Goal: Task Accomplishment & Management: Manage account settings

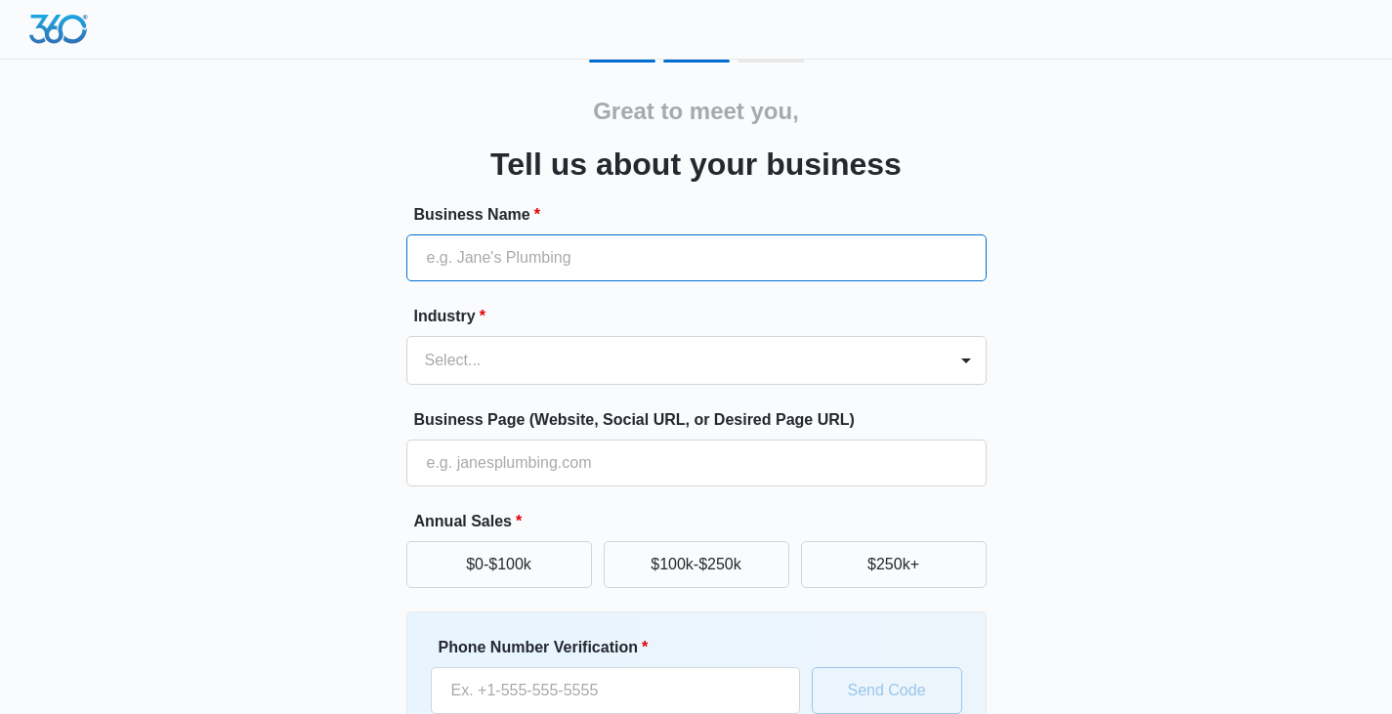
click at [663, 248] on input "Business Name *" at bounding box center [696, 257] width 580 height 47
type input "[PERSON_NAME]'s Care Homes"
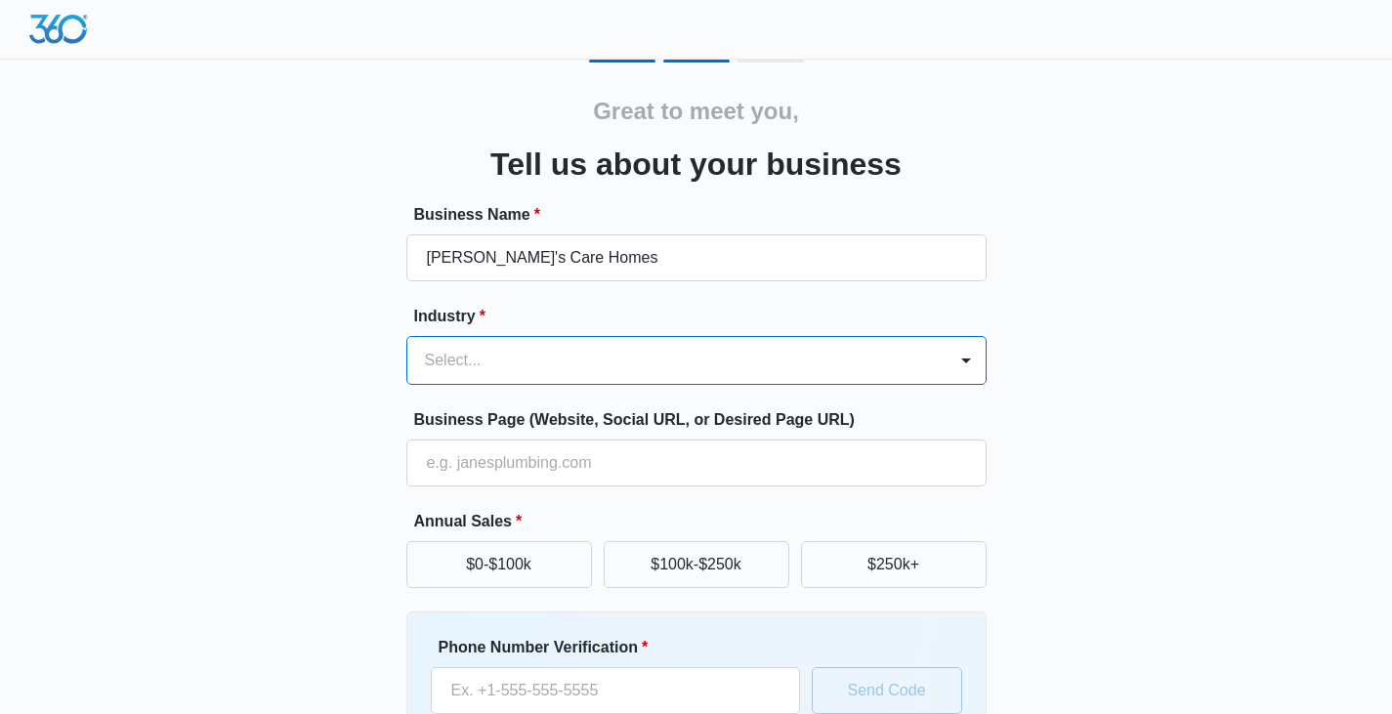
type input "a"
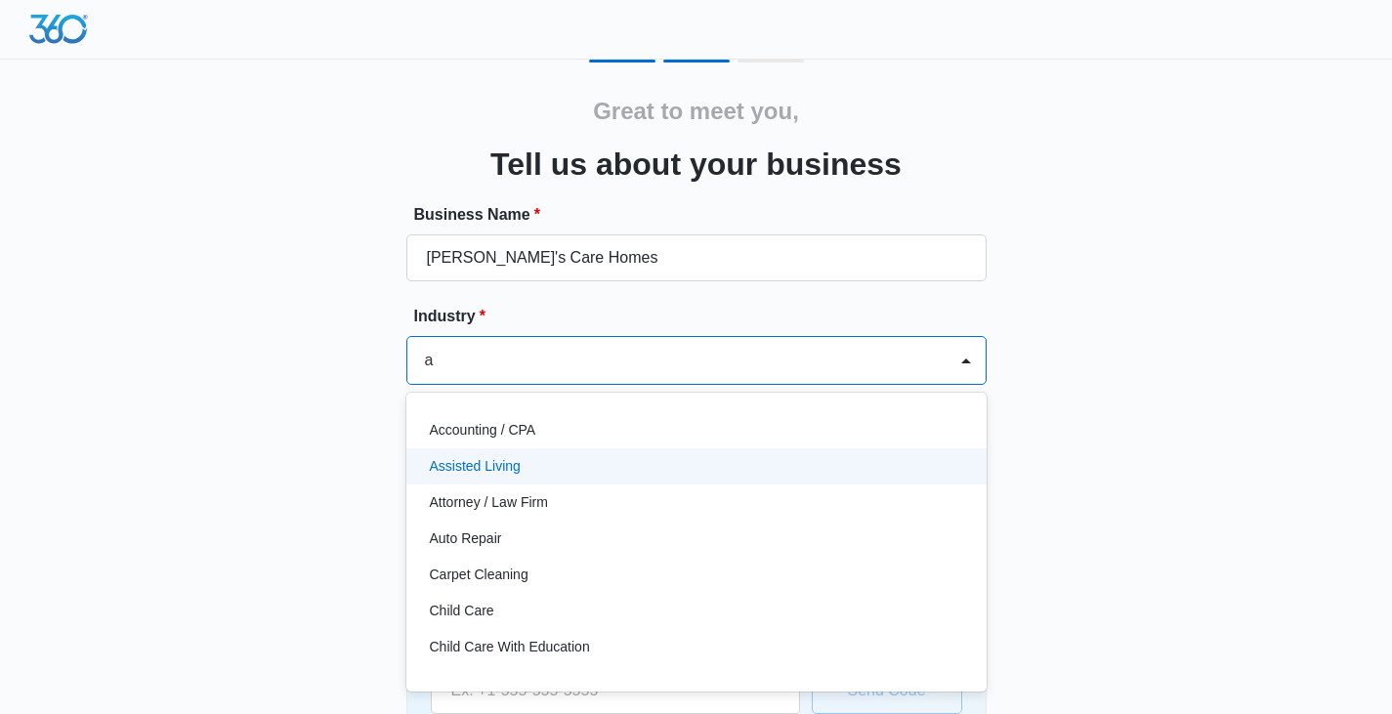
click at [518, 462] on p "Assisted Living" at bounding box center [475, 466] width 91 height 21
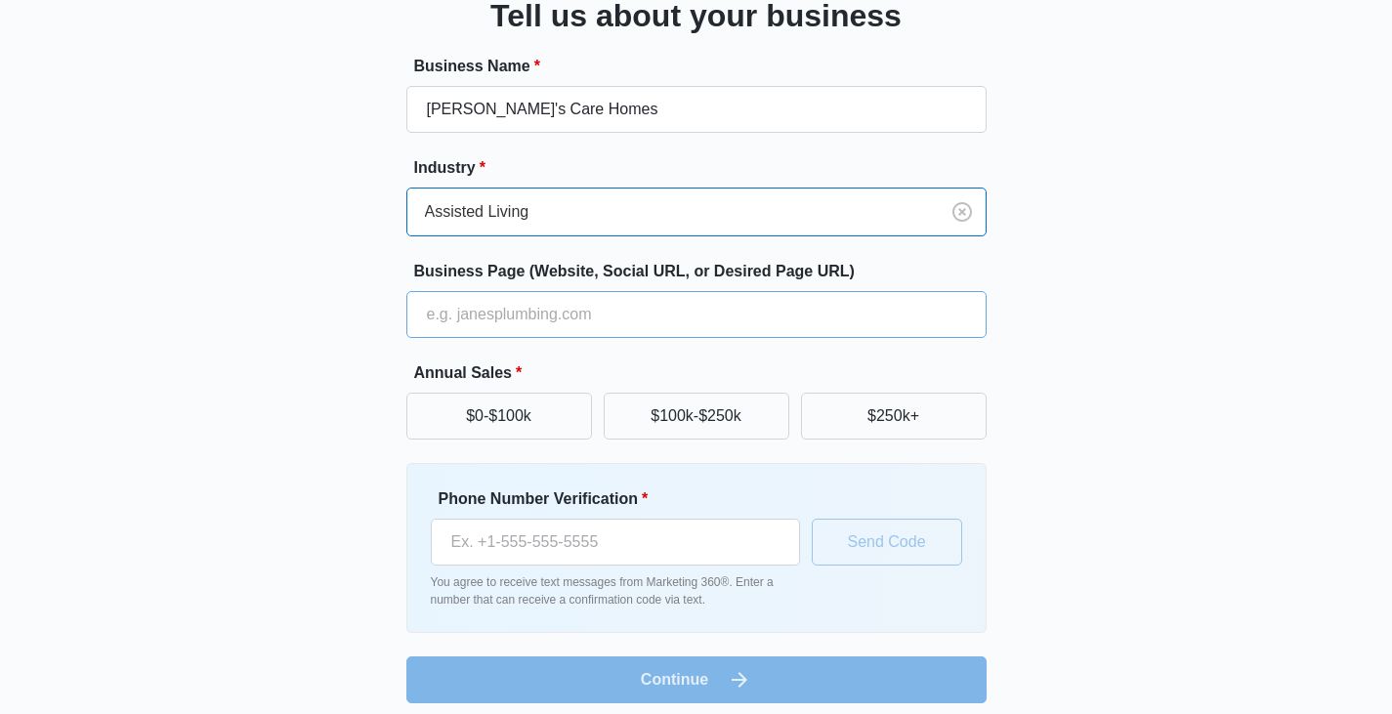
scroll to position [161, 0]
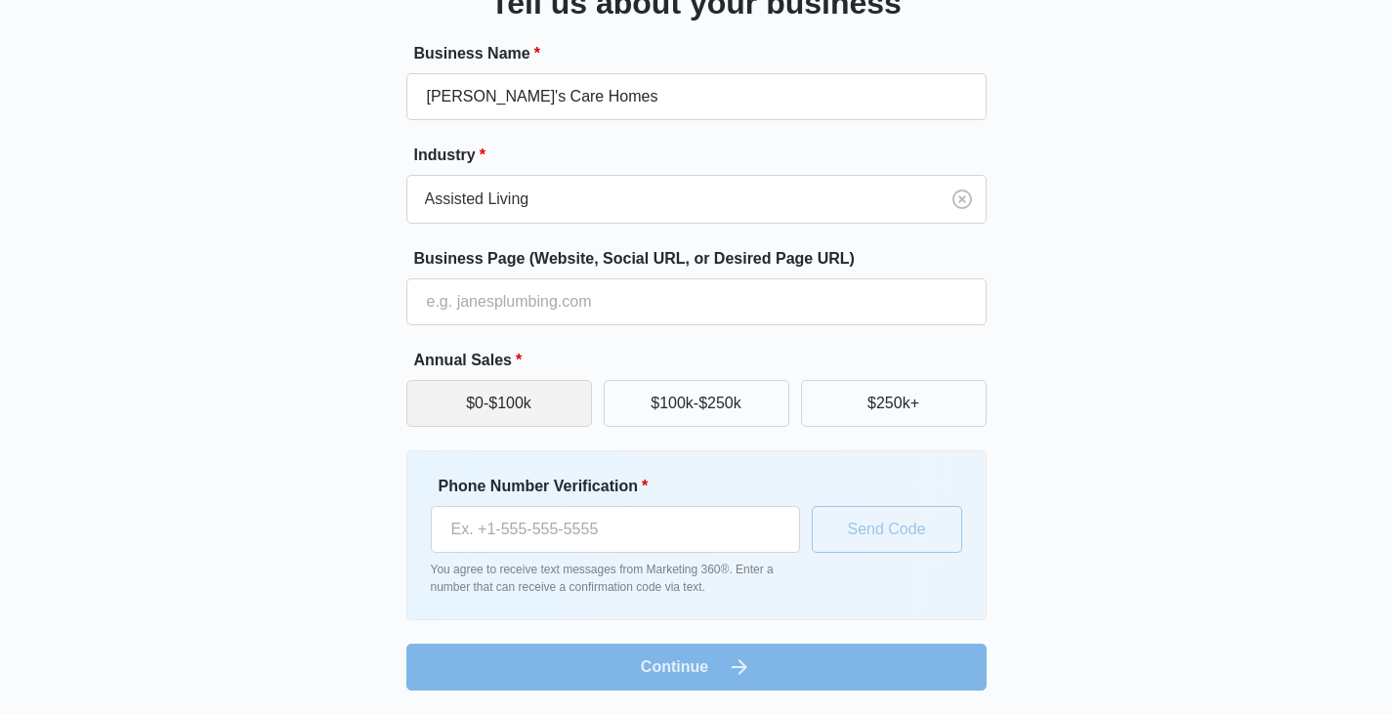
click at [541, 401] on button "$0-$100k" at bounding box center [499, 403] width 186 height 47
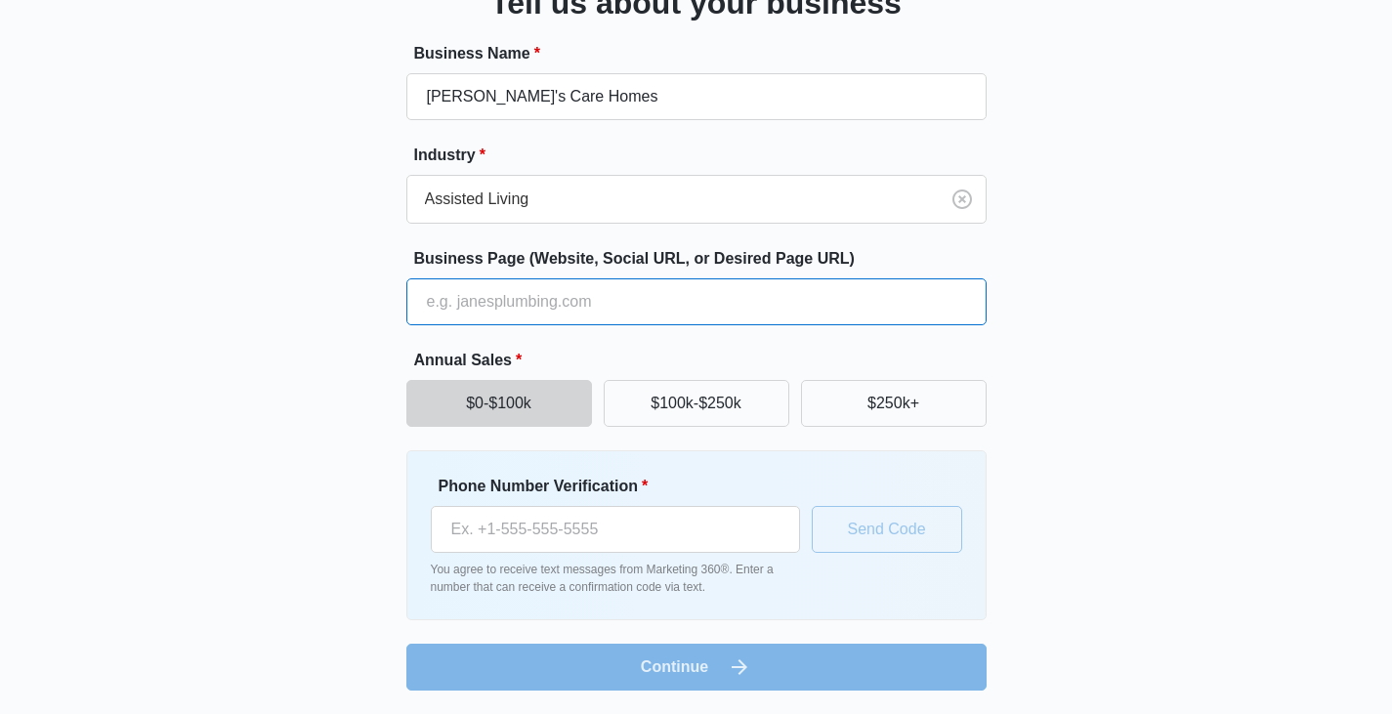
click at [523, 296] on input "Business Page (Website, Social URL, or Desired Page URL)" at bounding box center [696, 301] width 580 height 47
type input "arveahscarehomes.wixsite.com/2020"
click at [553, 412] on button "$0-$100k" at bounding box center [499, 403] width 186 height 47
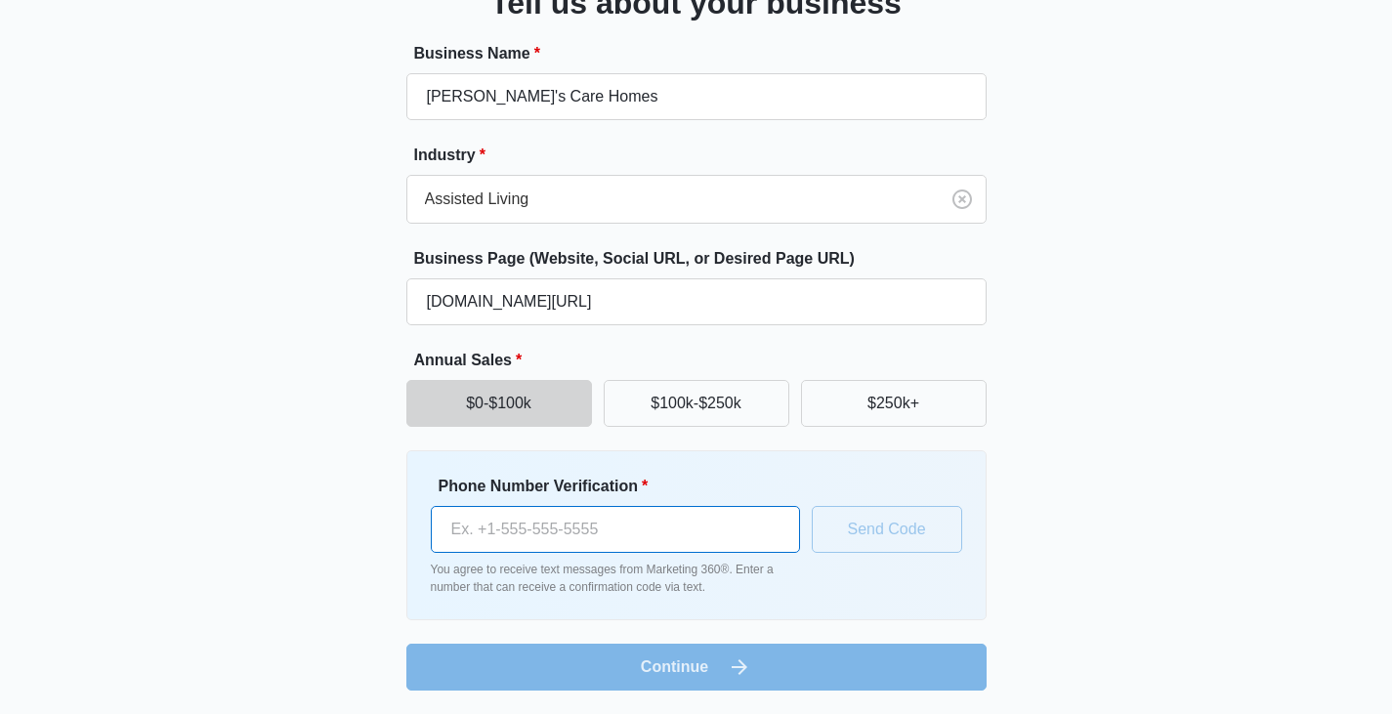
click at [594, 525] on input "Phone Number Verification *" at bounding box center [615, 529] width 369 height 47
type input "(530) 662-6055"
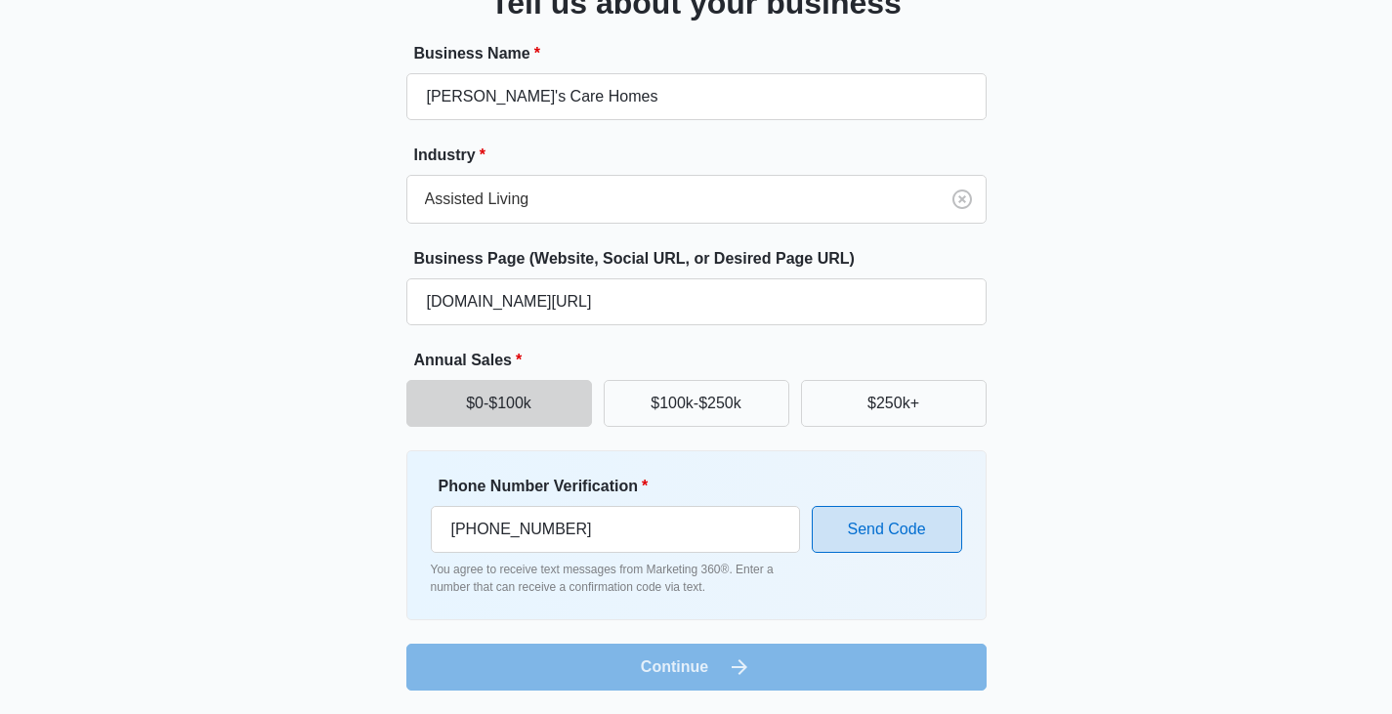
click at [904, 520] on button "Send Code" at bounding box center [887, 529] width 150 height 47
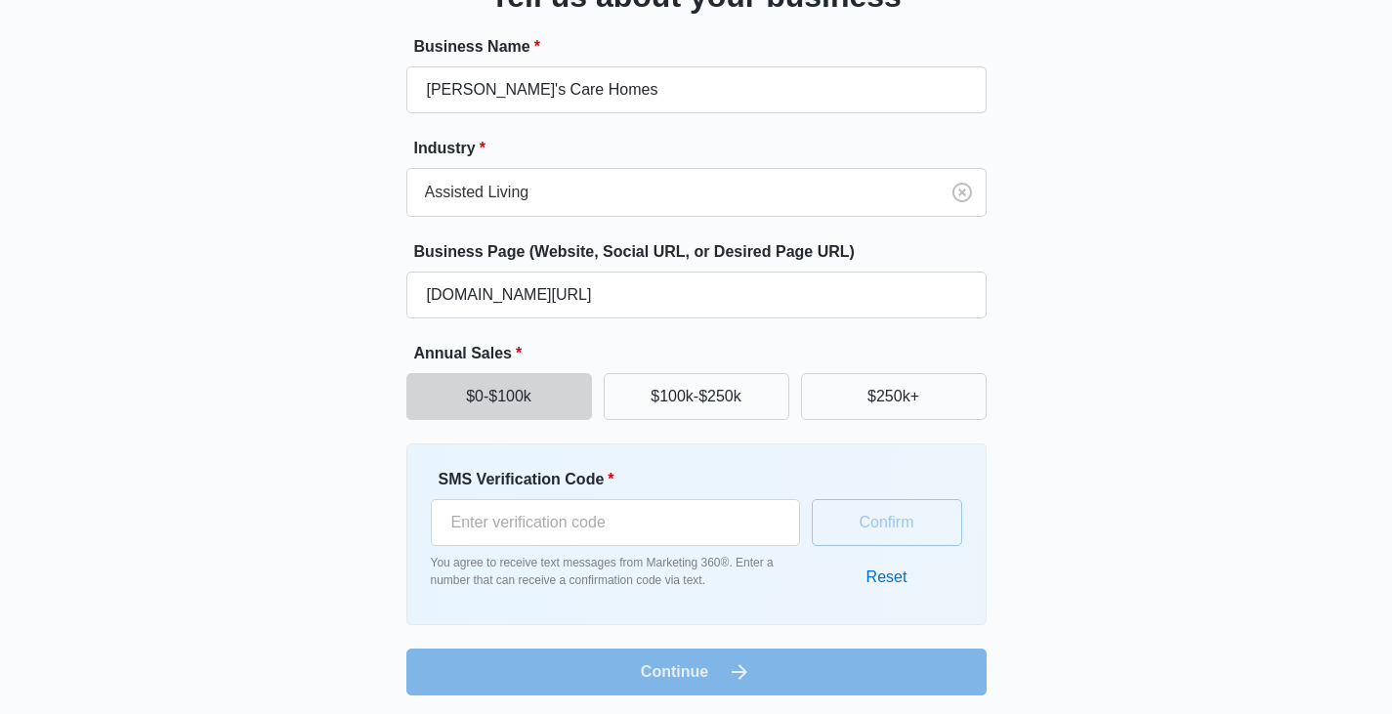
scroll to position [173, 0]
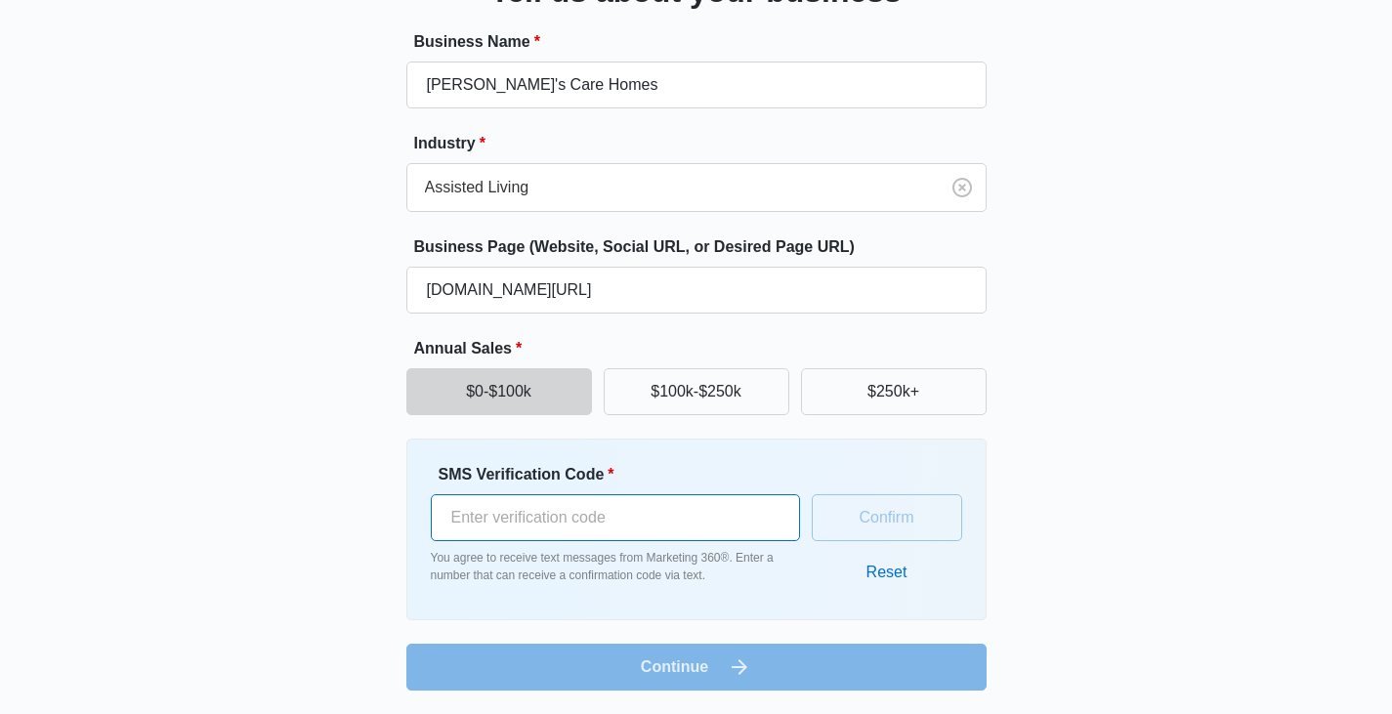
click at [529, 522] on input "SMS Verification Code *" at bounding box center [615, 517] width 369 height 47
type input "875899"
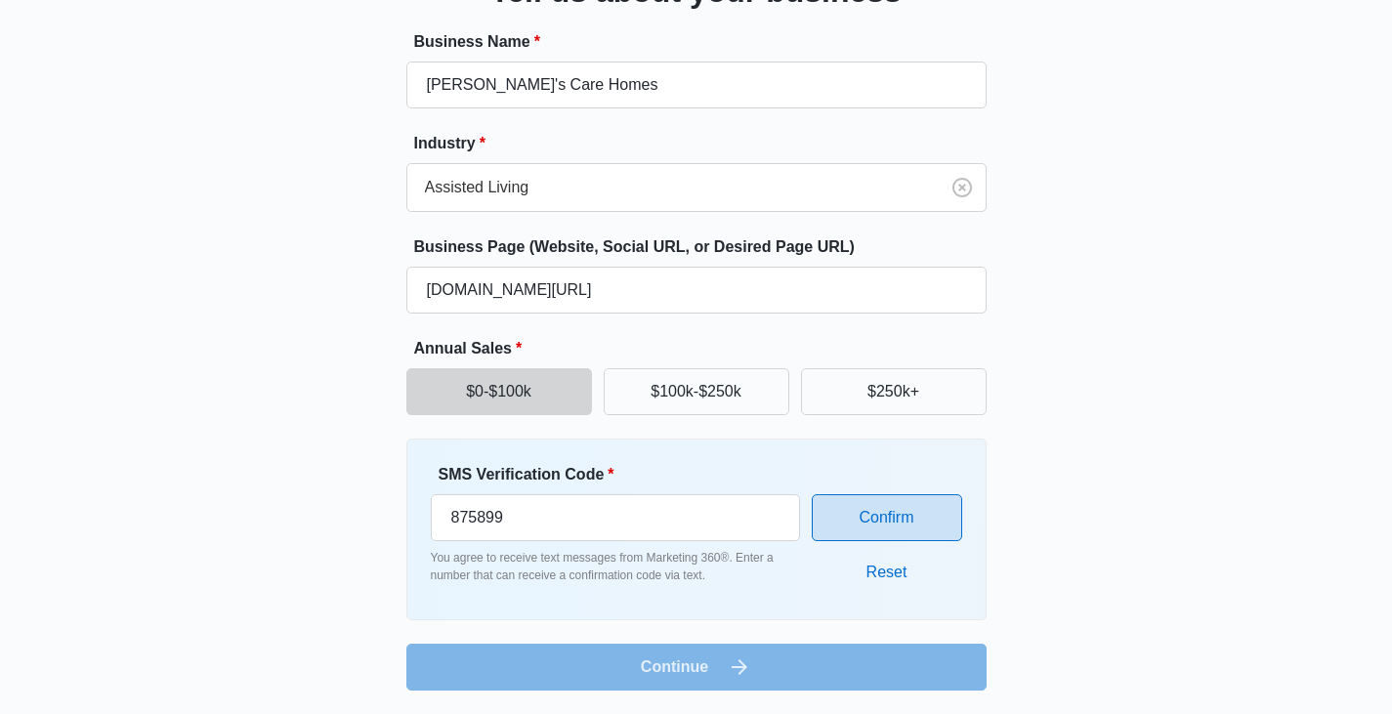
click at [886, 519] on button "Confirm" at bounding box center [887, 517] width 150 height 47
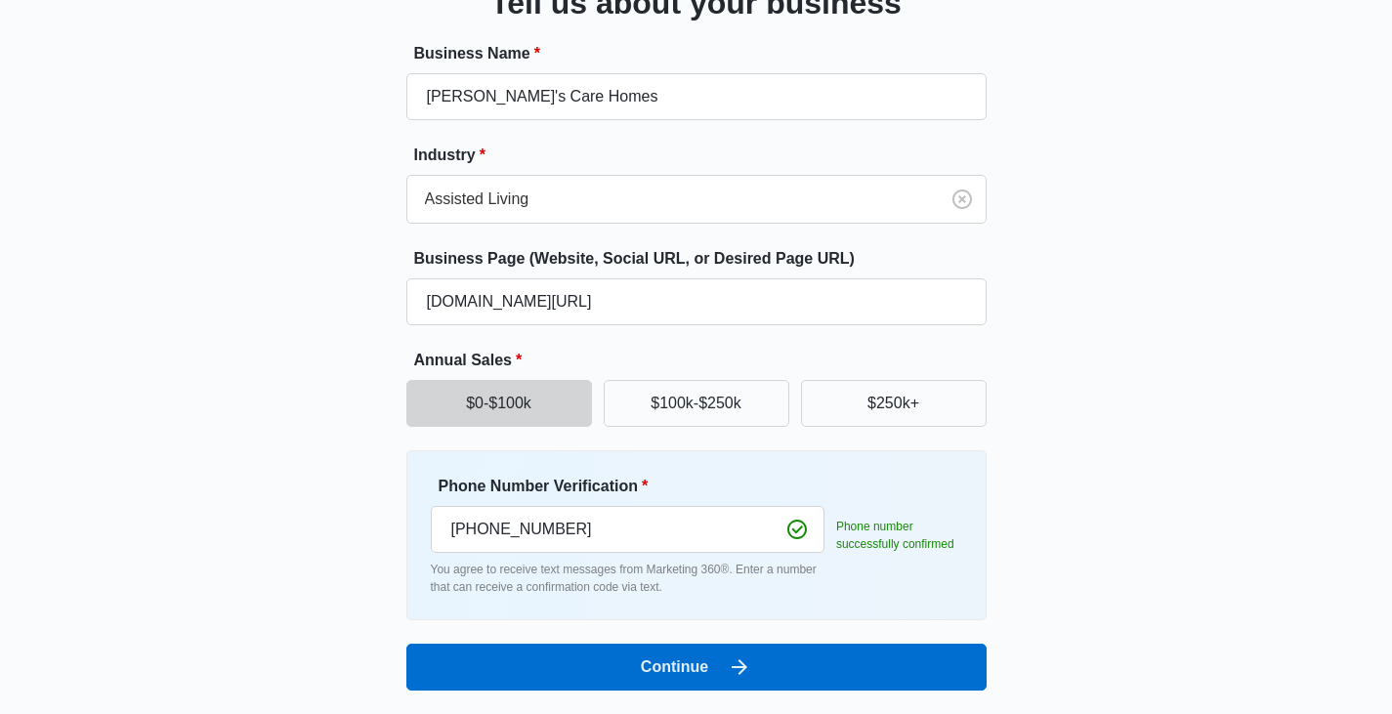
scroll to position [161, 0]
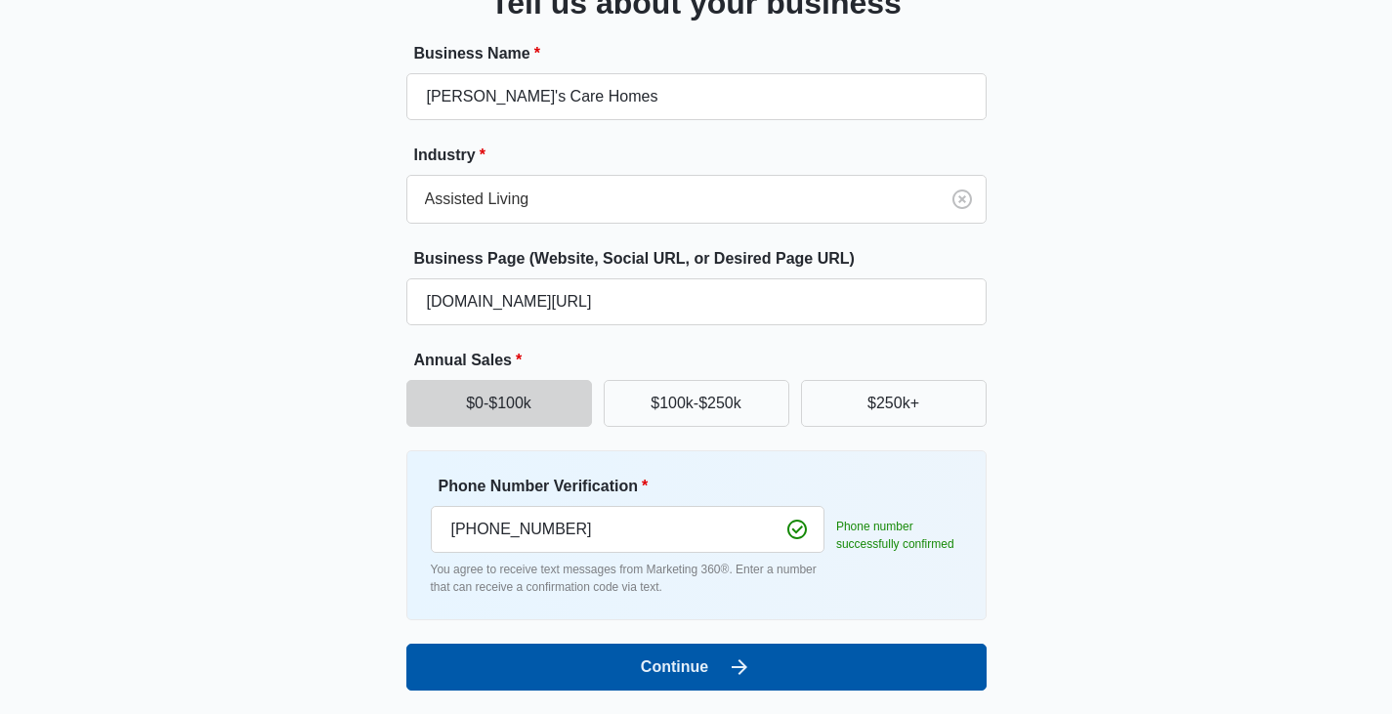
click at [709, 658] on button "Continue" at bounding box center [696, 667] width 580 height 47
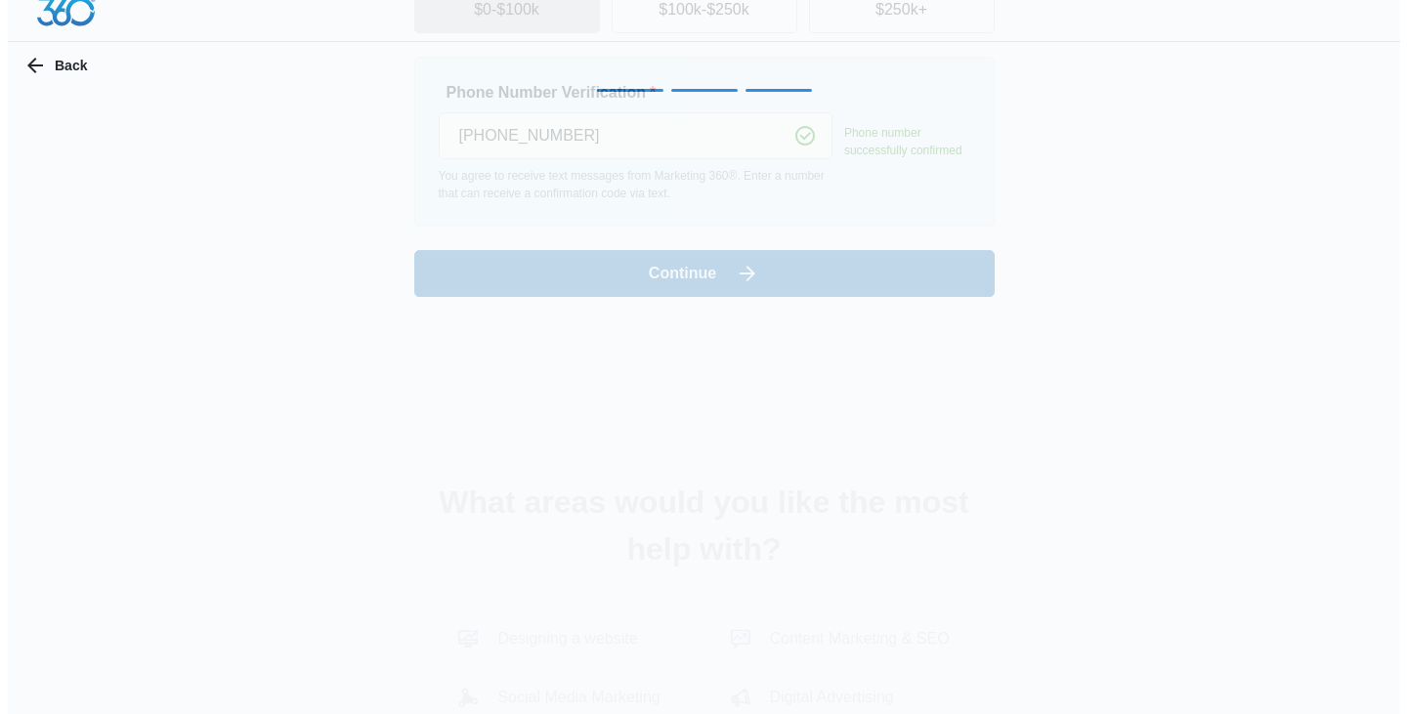
scroll to position [0, 0]
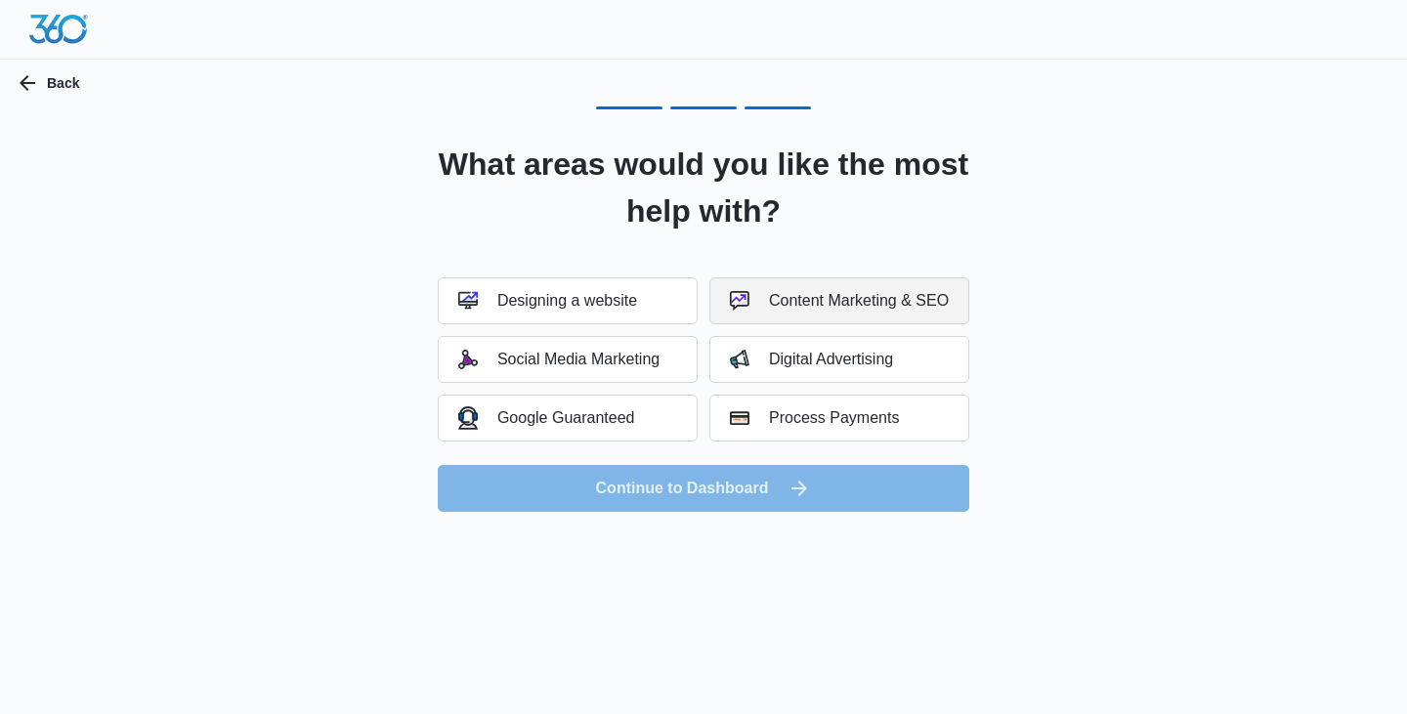
click at [767, 298] on div "Content Marketing & SEO" at bounding box center [839, 301] width 219 height 20
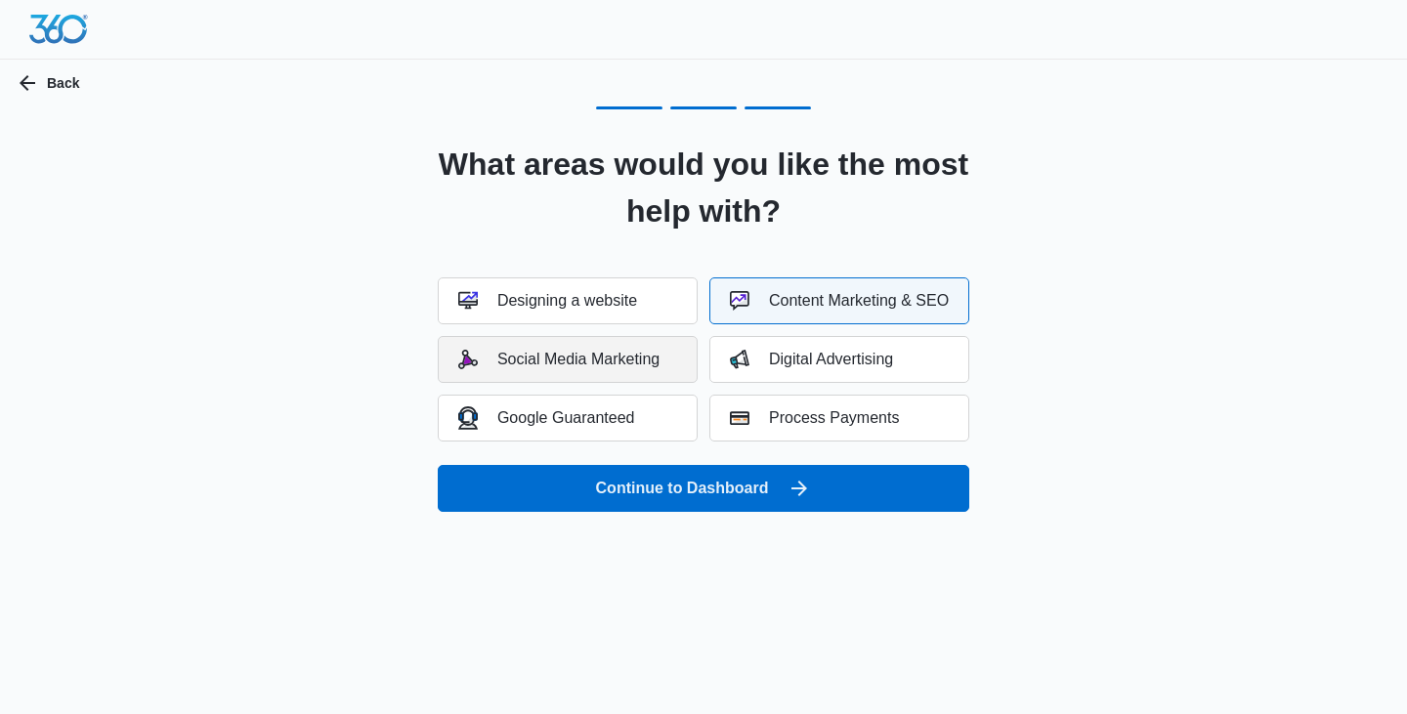
click at [626, 365] on div "Social Media Marketing" at bounding box center [558, 360] width 201 height 20
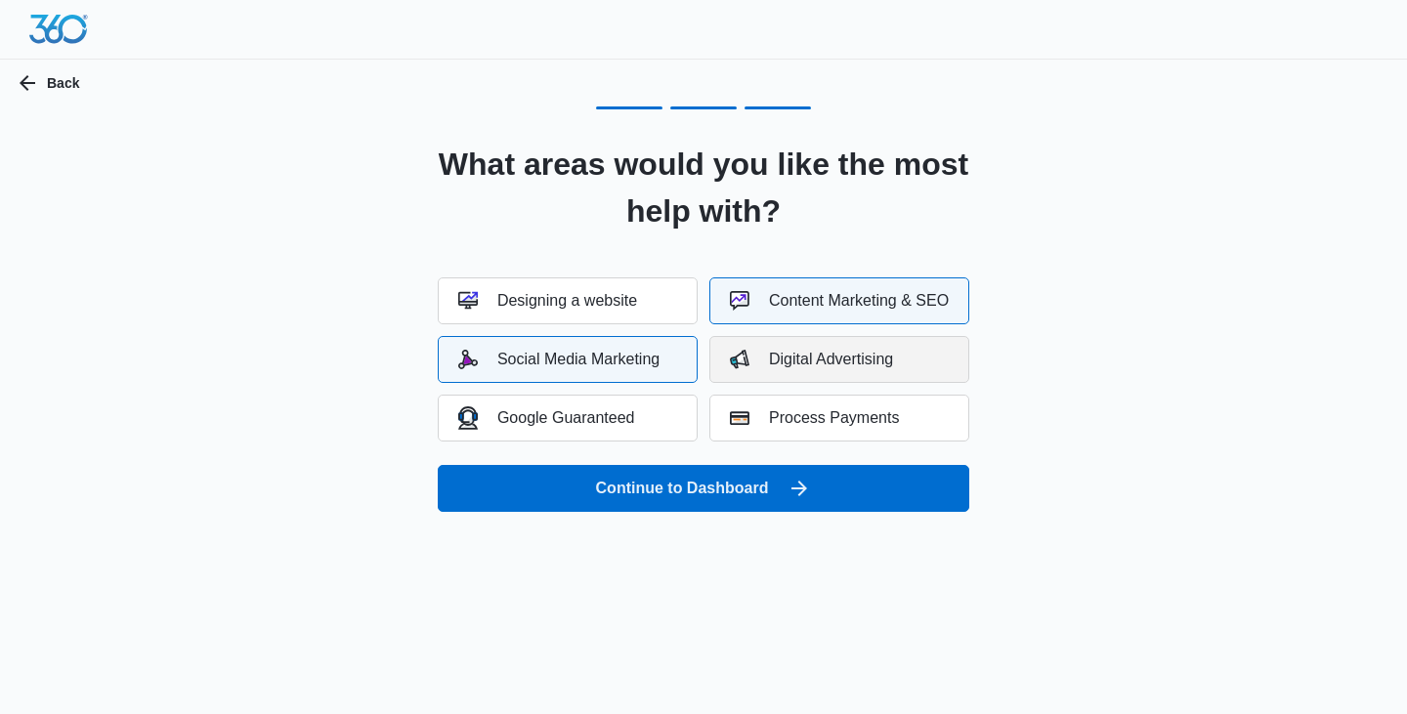
click at [805, 359] on div "Digital Advertising" at bounding box center [811, 360] width 163 height 20
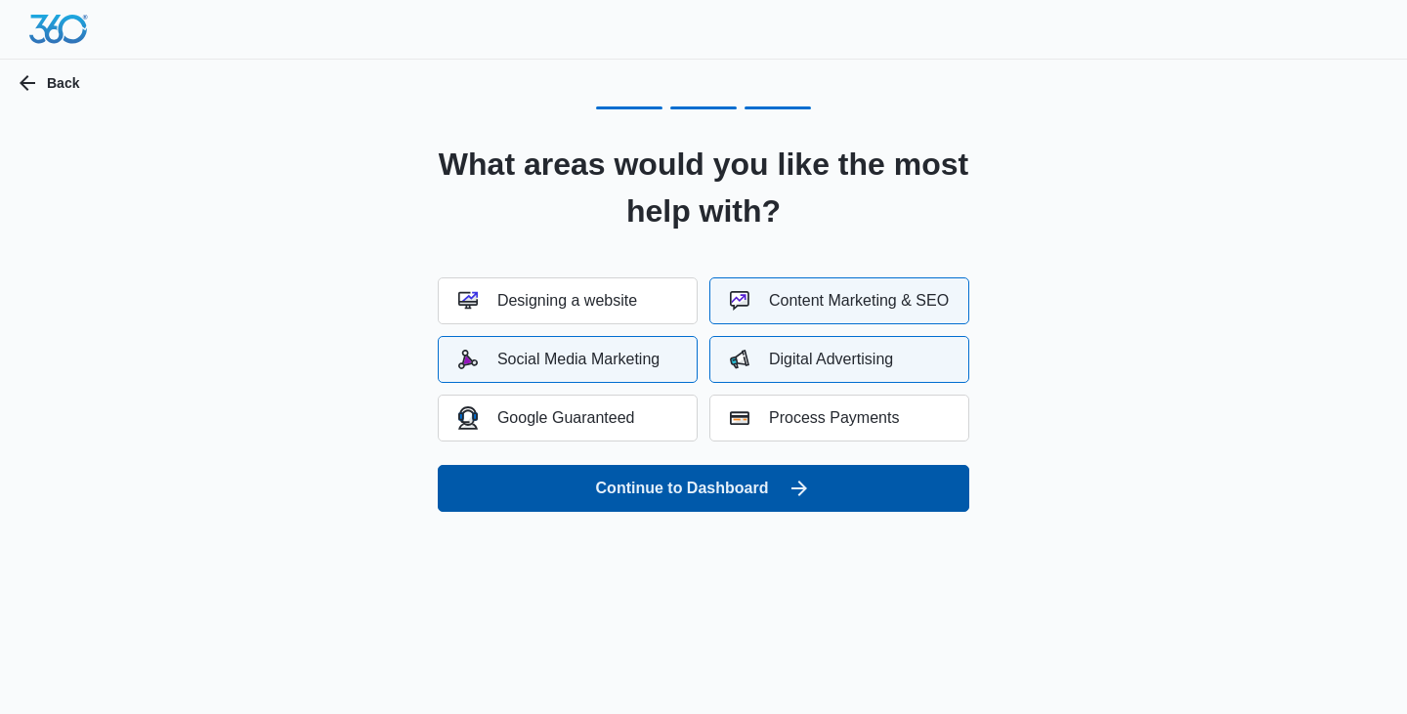
click at [598, 498] on button "Continue to Dashboard" at bounding box center [703, 488] width 531 height 47
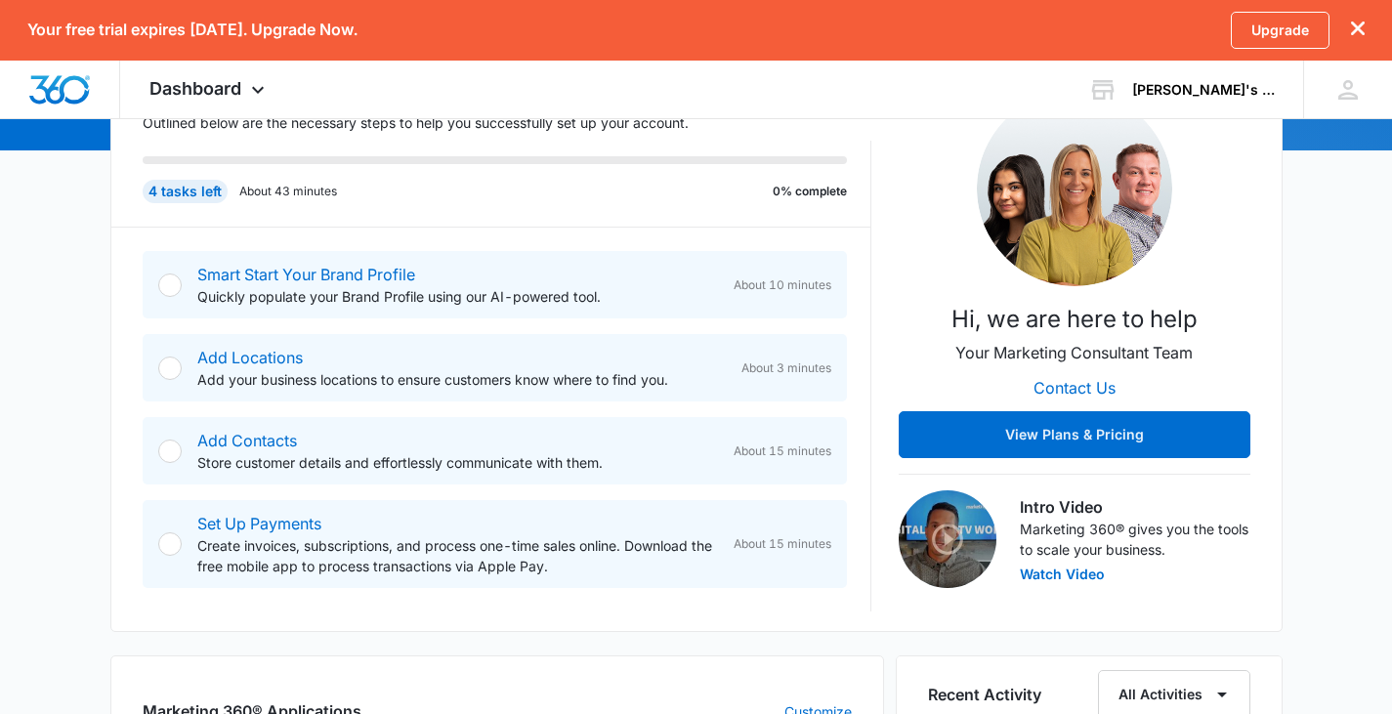
scroll to position [293, 0]
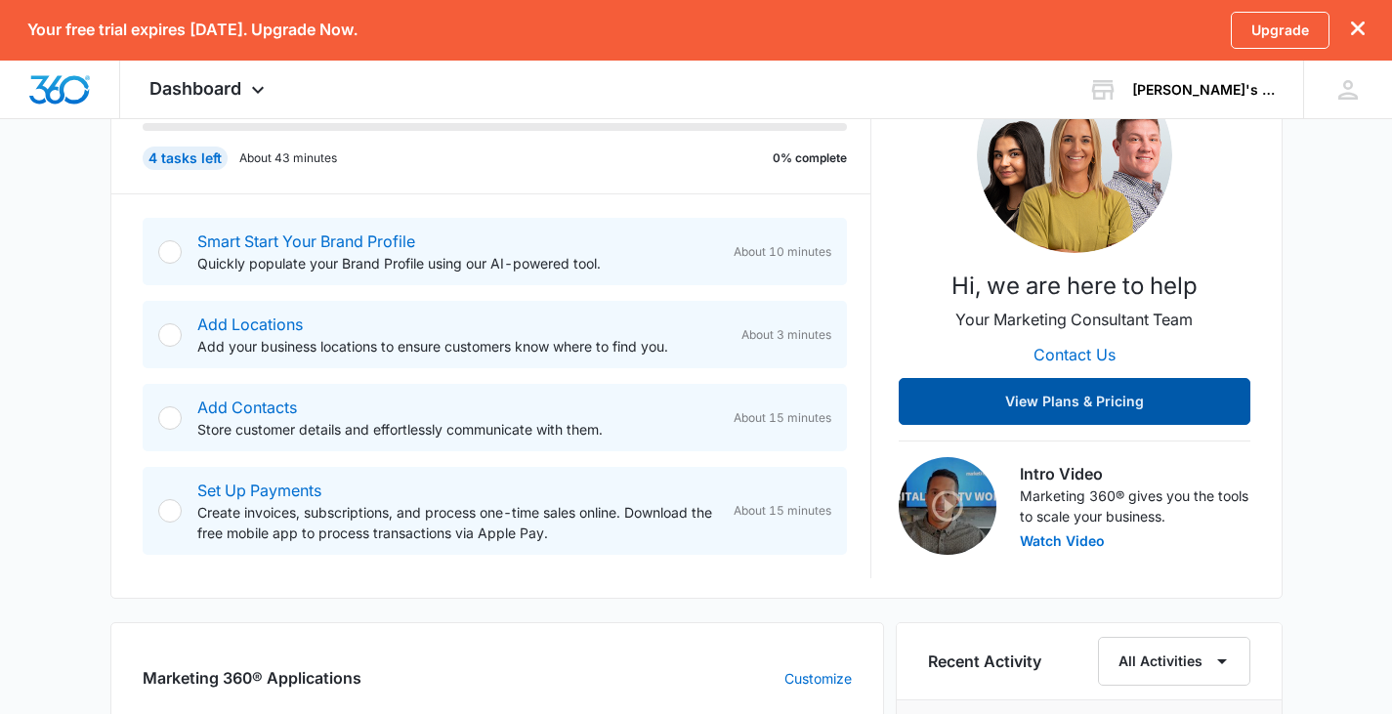
click at [1133, 405] on button "View Plans & Pricing" at bounding box center [1075, 401] width 352 height 47
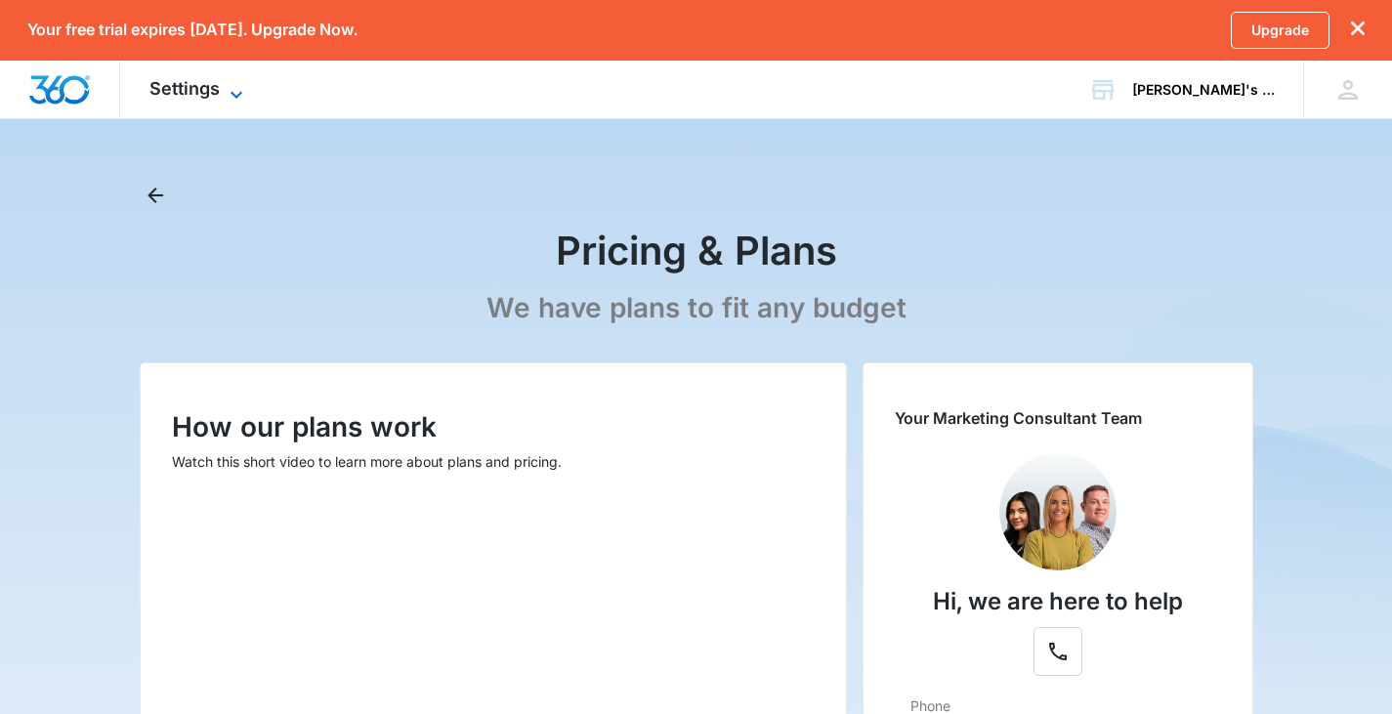
click at [241, 87] on icon at bounding box center [236, 94] width 23 height 23
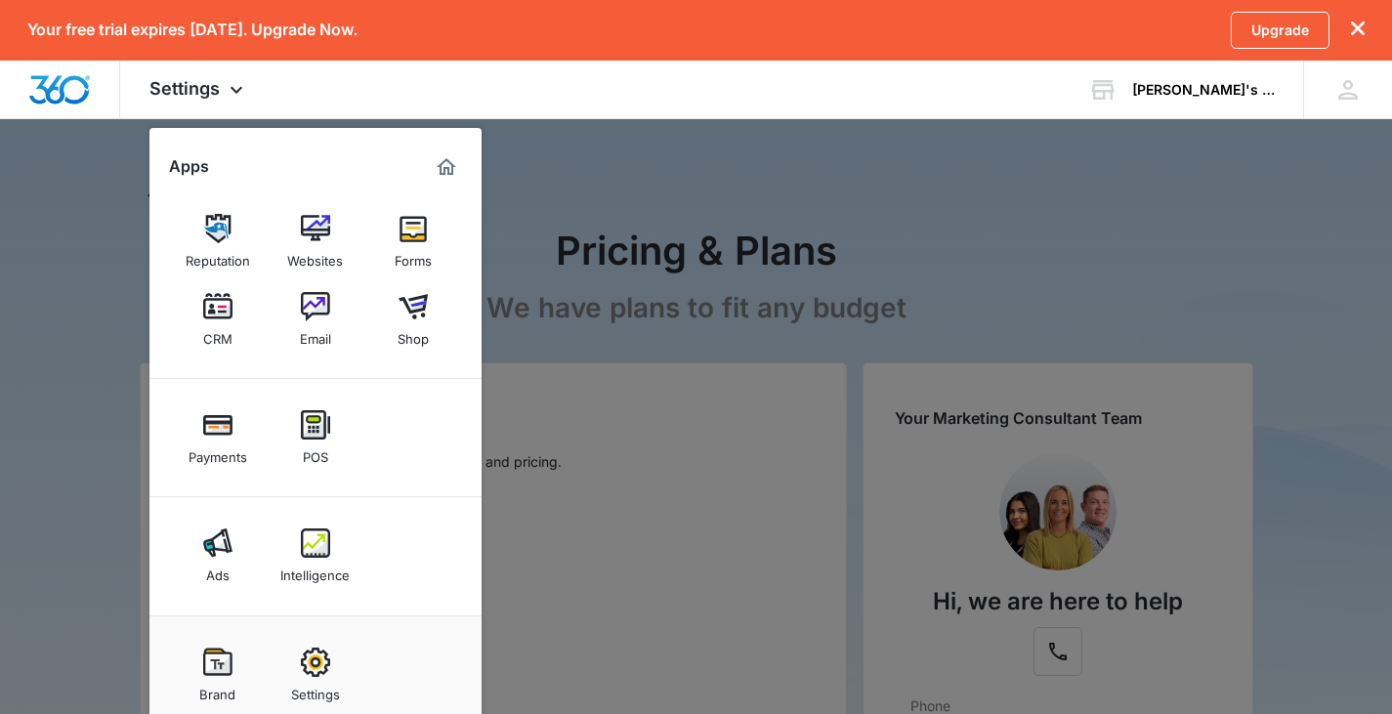
click at [890, 299] on div at bounding box center [696, 357] width 1392 height 714
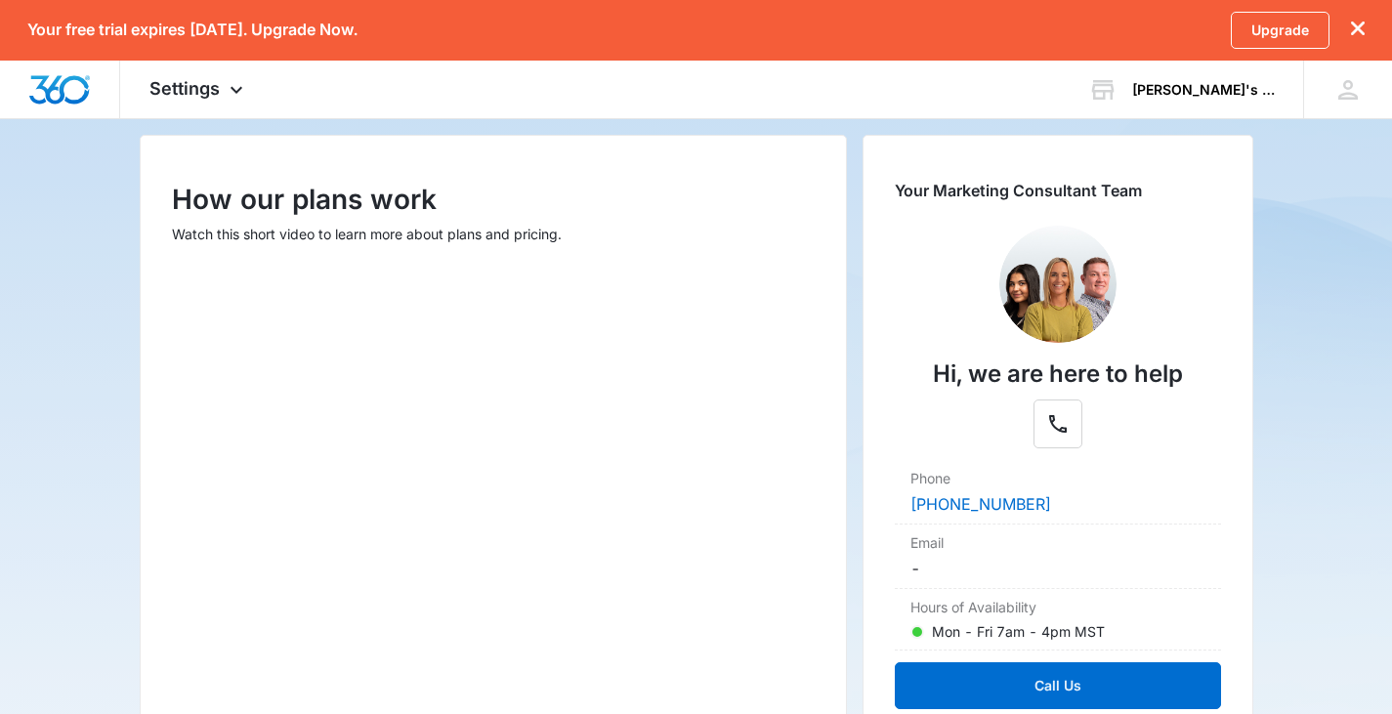
scroll to position [128, 0]
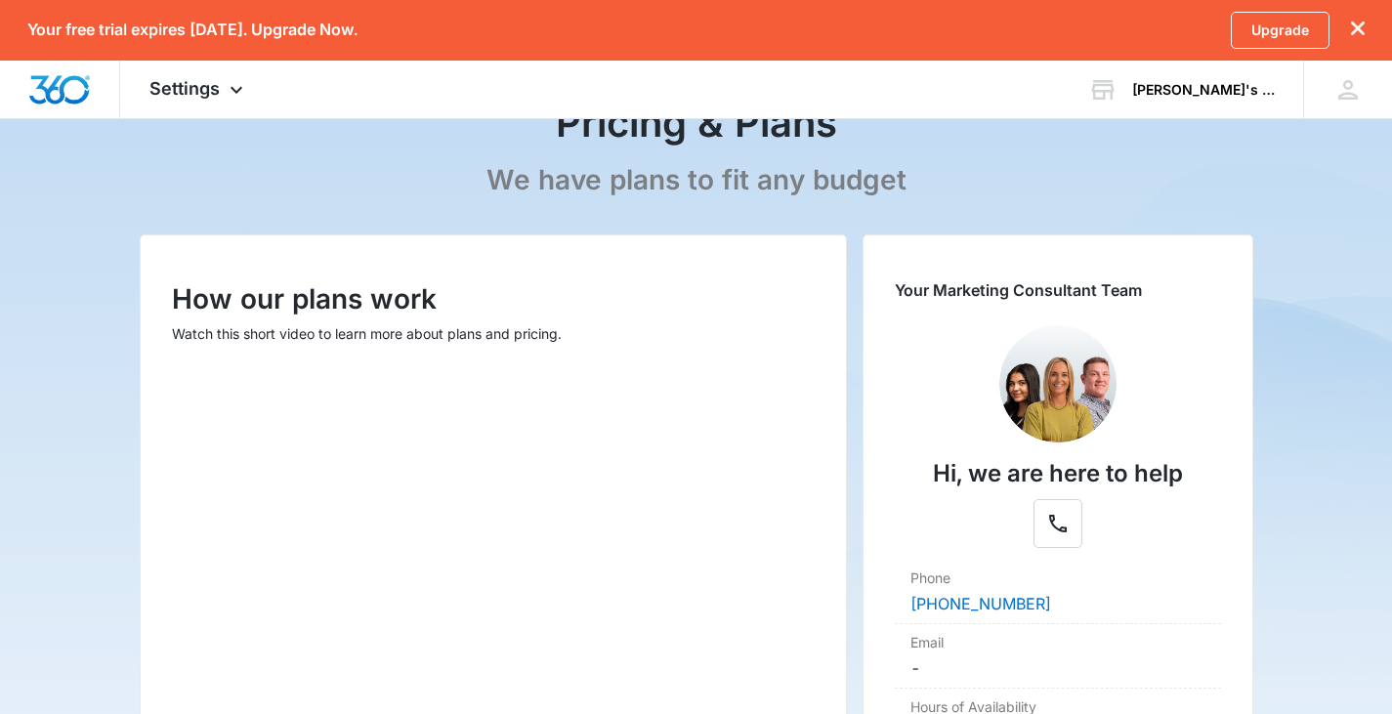
click at [1357, 261] on main "Pricing & Plans We have plans to fit any budget How our plans work Watch this s…" at bounding box center [696, 578] width 1392 height 1053
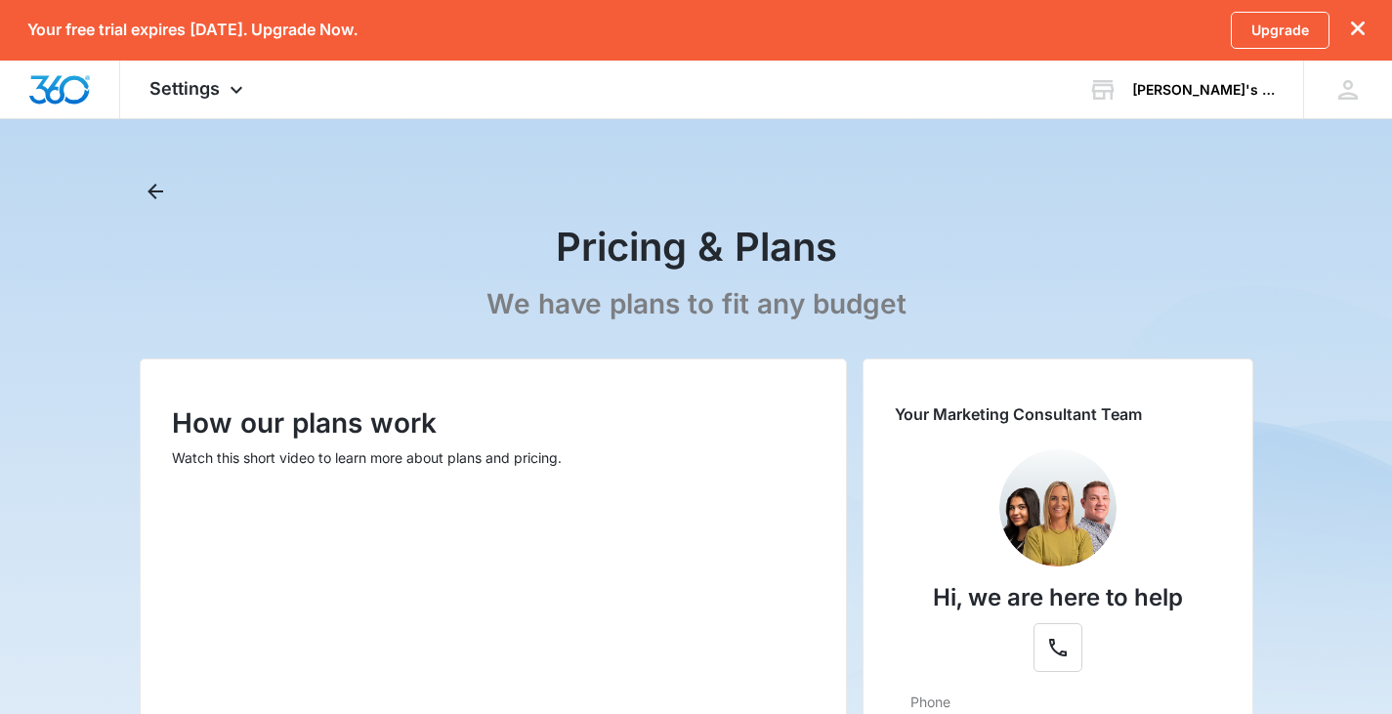
scroll to position [0, 0]
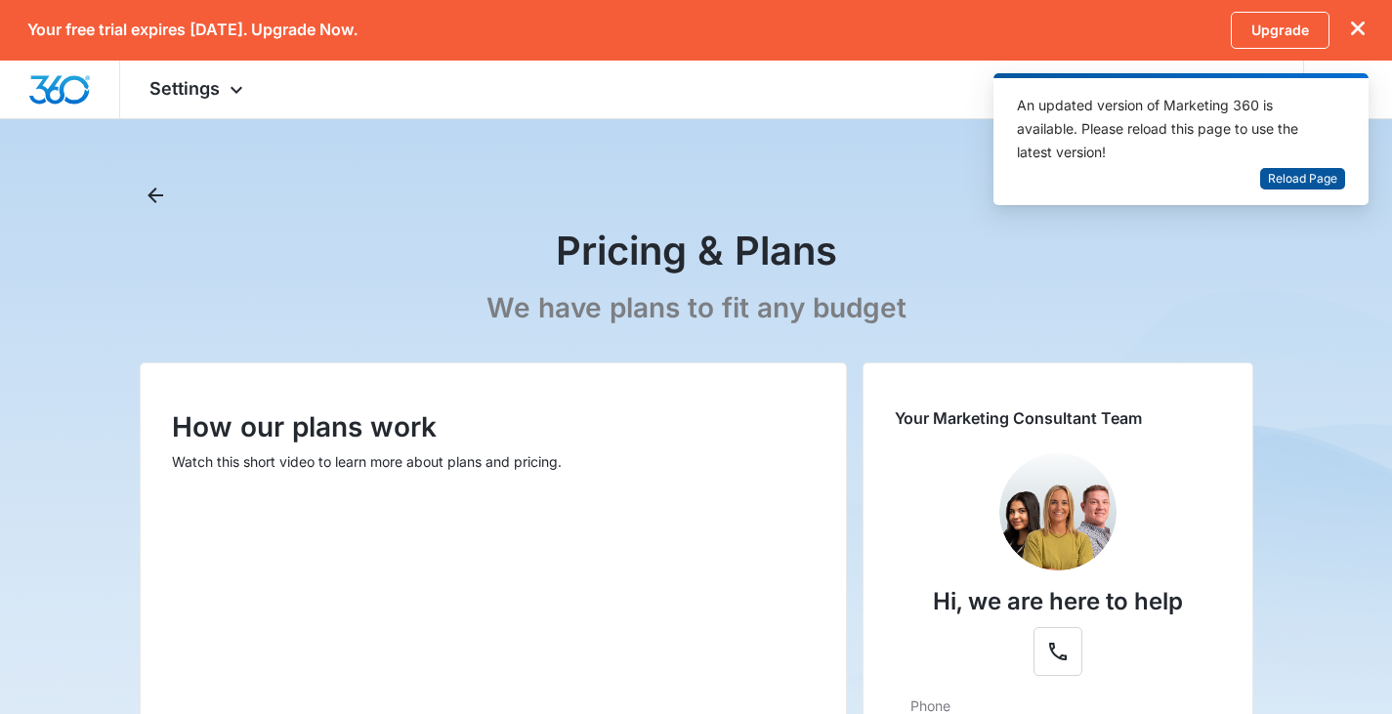
click at [1327, 179] on span "Reload Page" at bounding box center [1302, 179] width 69 height 19
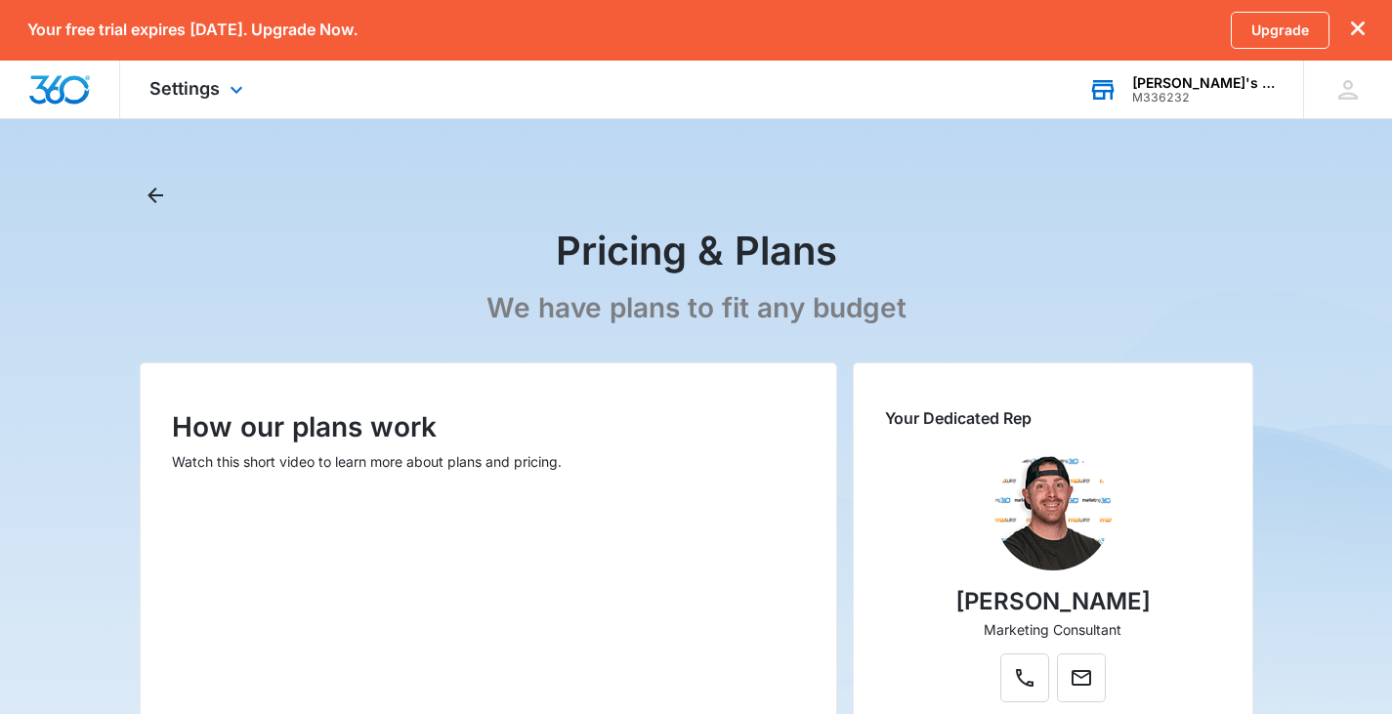
click at [1166, 86] on div "Arveah's Care Homes" at bounding box center [1203, 83] width 143 height 16
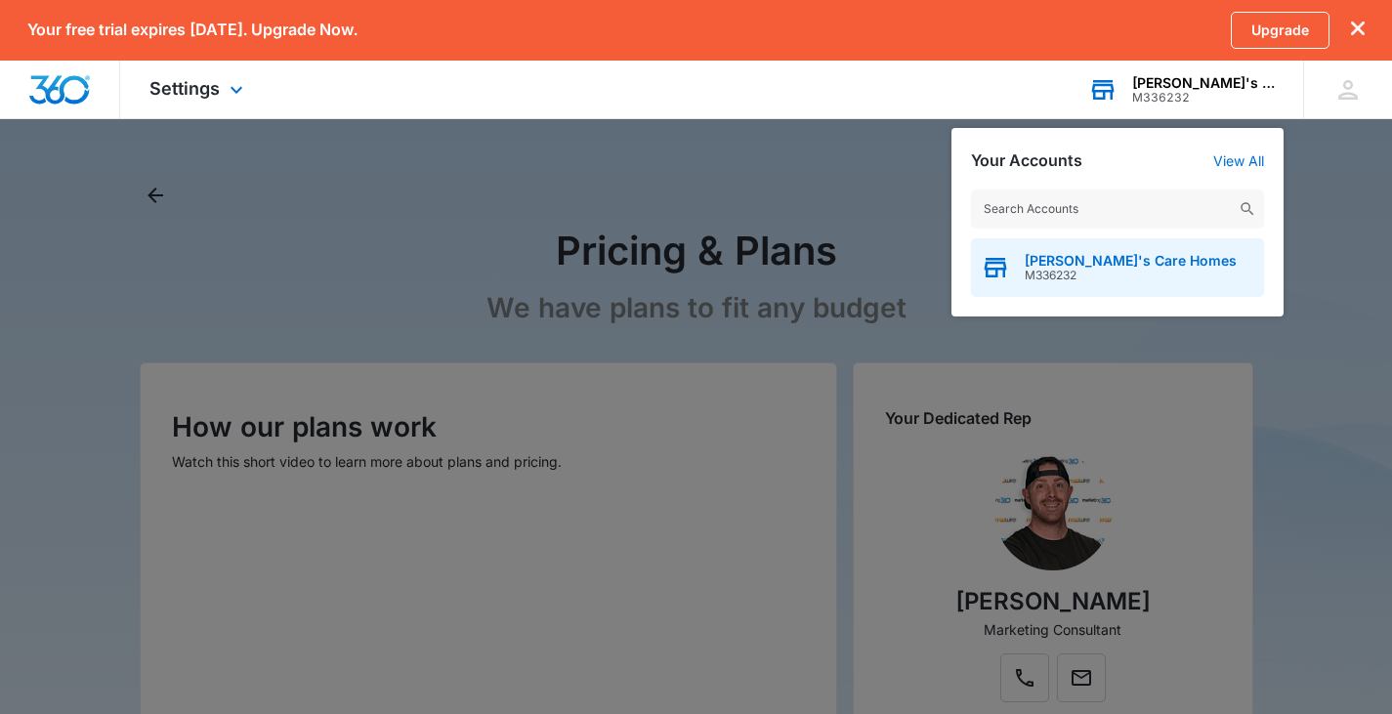
click at [1068, 246] on div "Arveah's Care Homes M336232" at bounding box center [1117, 267] width 293 height 59
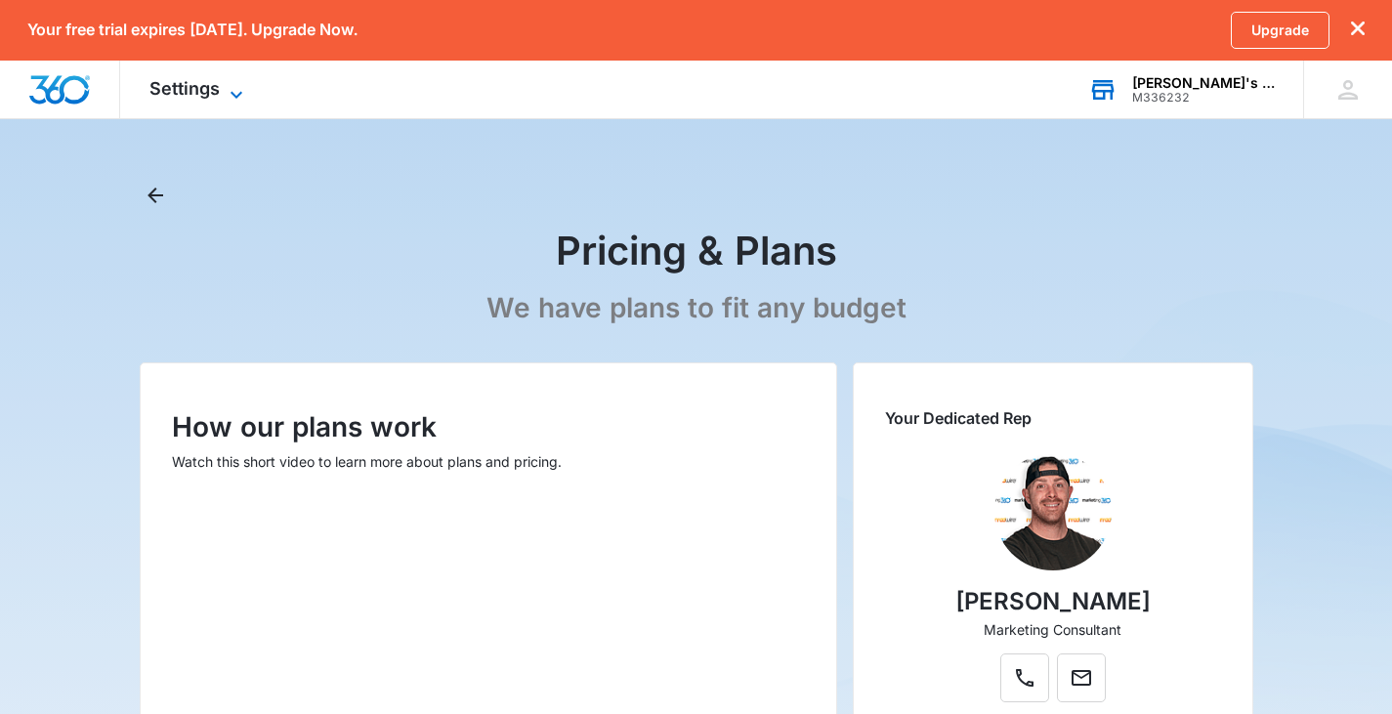
click at [229, 85] on icon at bounding box center [236, 94] width 23 height 23
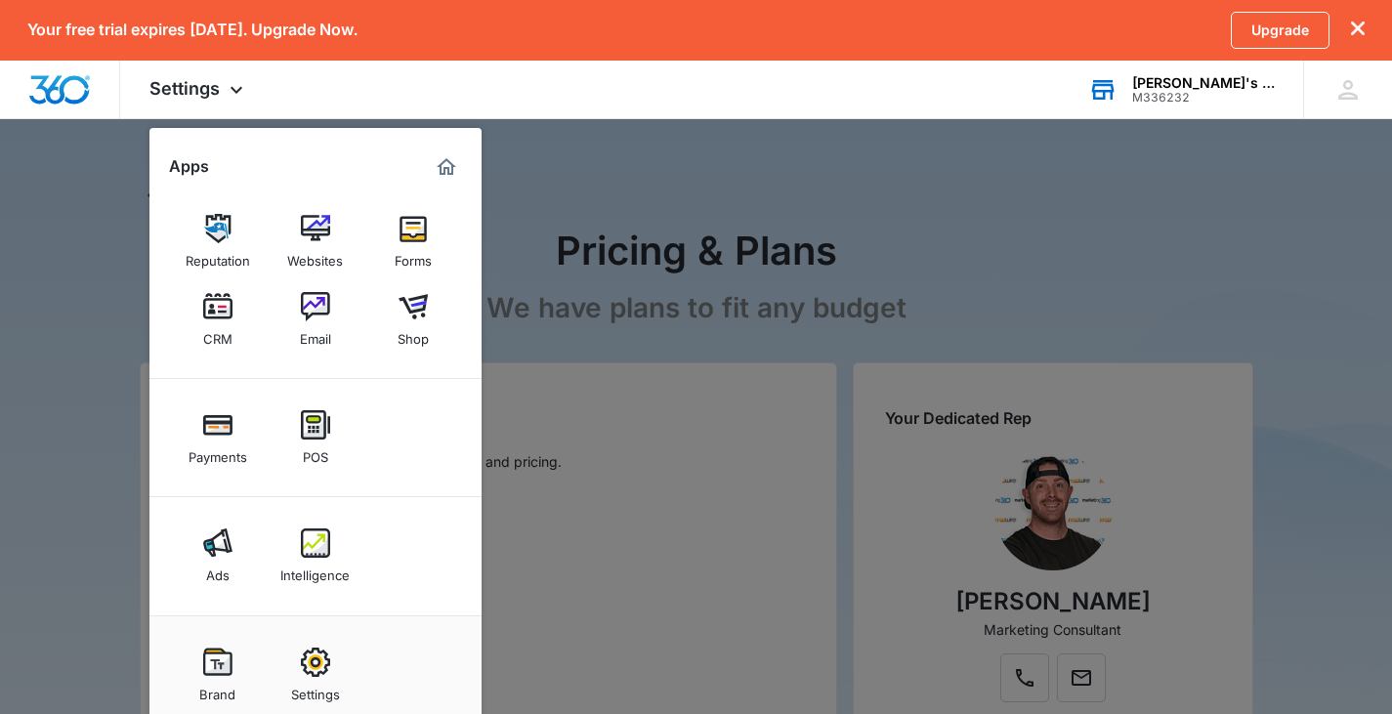
click at [92, 137] on div at bounding box center [696, 357] width 1392 height 714
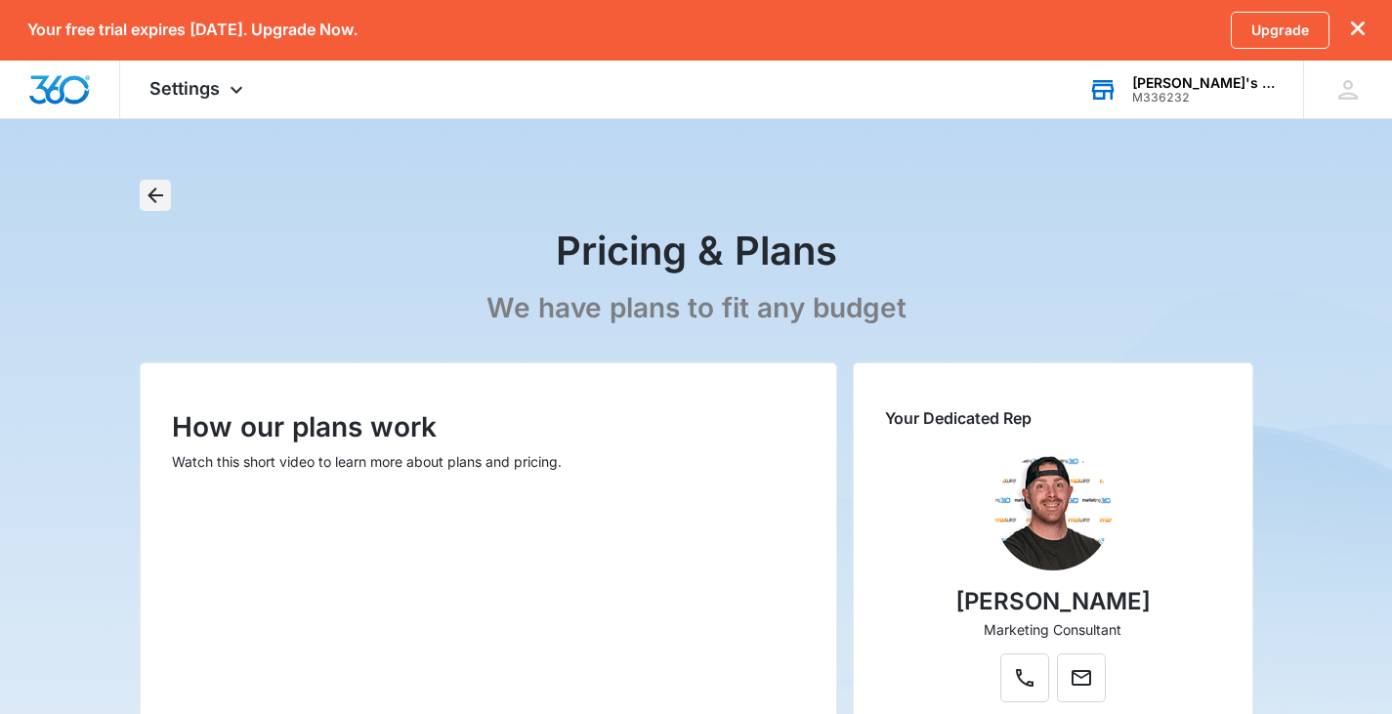
click at [168, 187] on button "Back" at bounding box center [155, 195] width 31 height 31
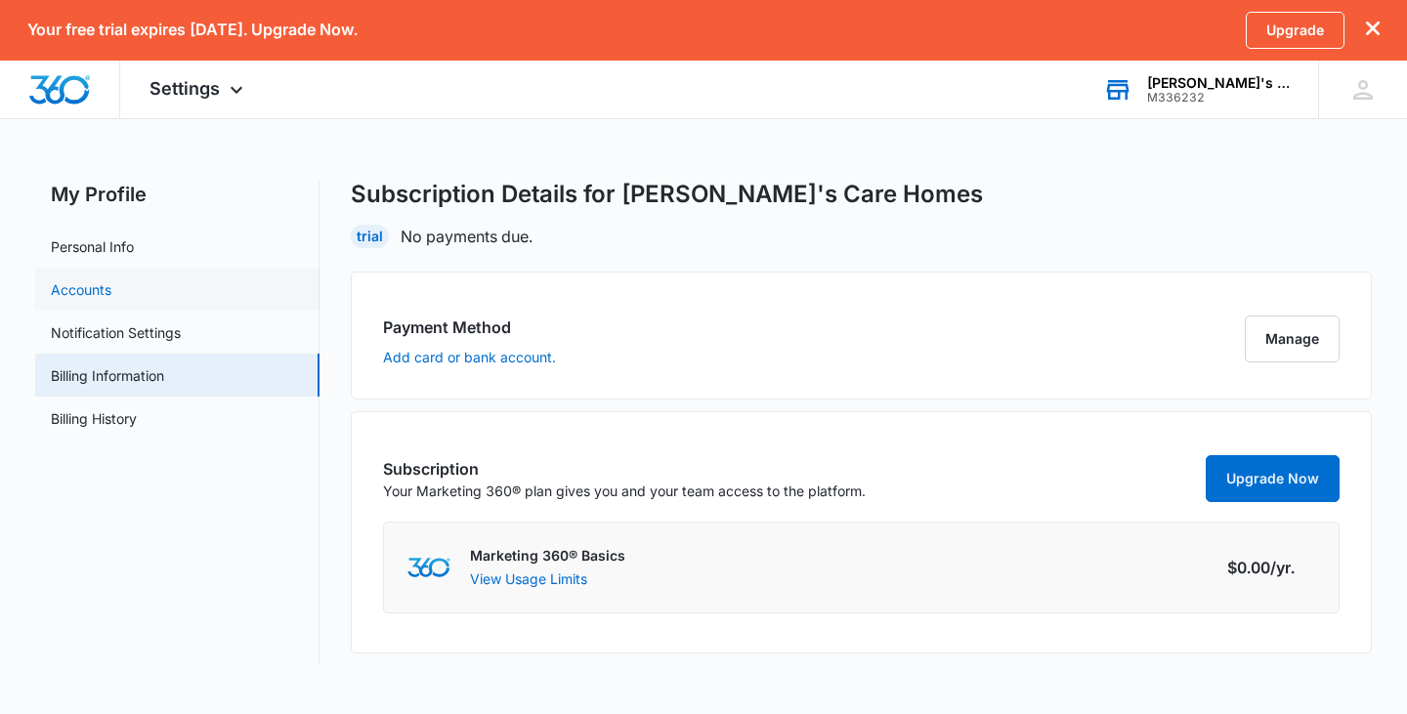
click at [69, 292] on link "Accounts" at bounding box center [81, 289] width 61 height 21
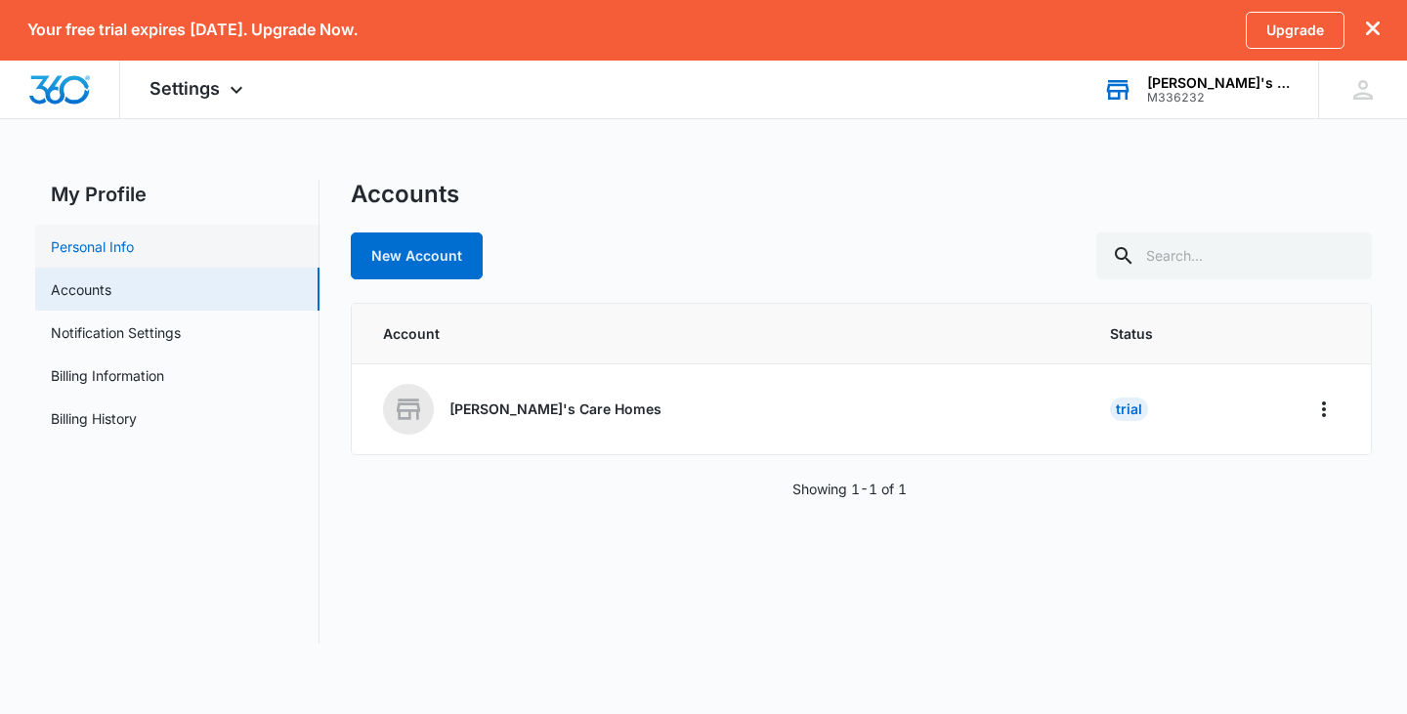
click at [116, 250] on link "Personal Info" at bounding box center [92, 246] width 83 height 21
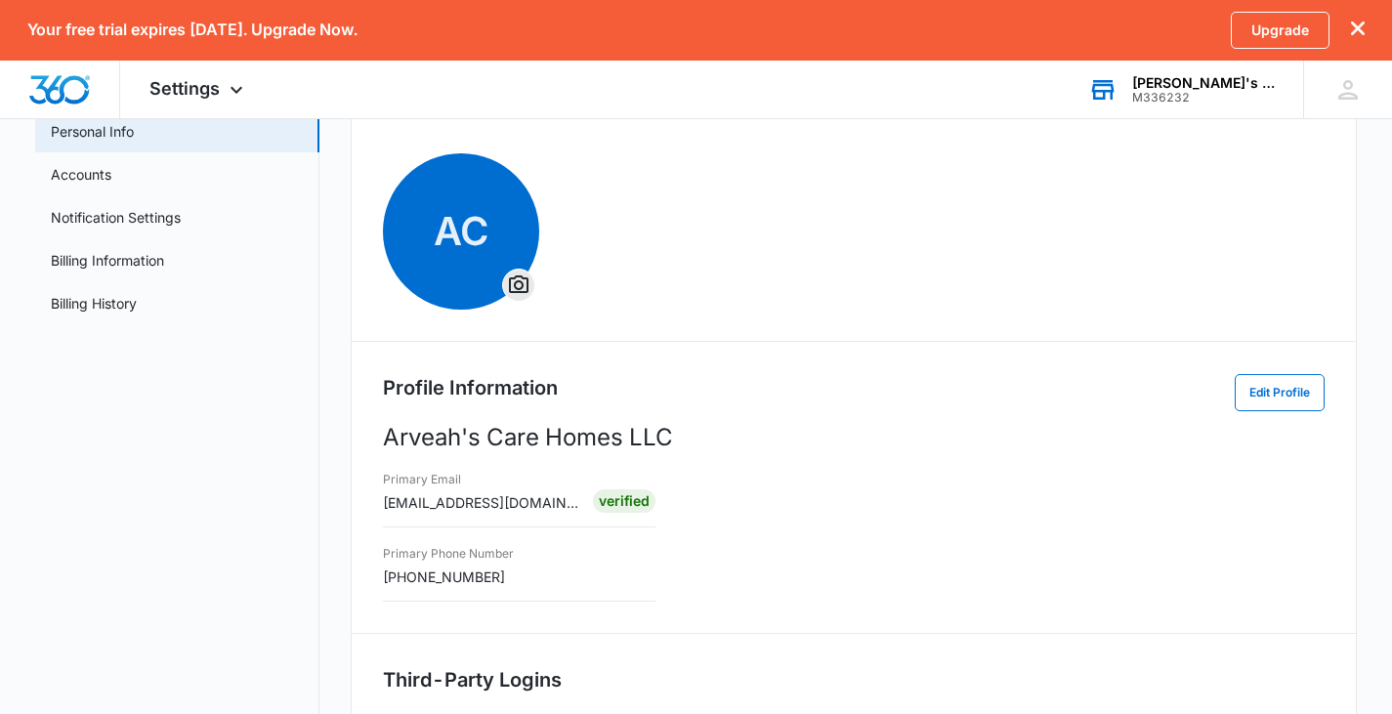
scroll to position [195, 0]
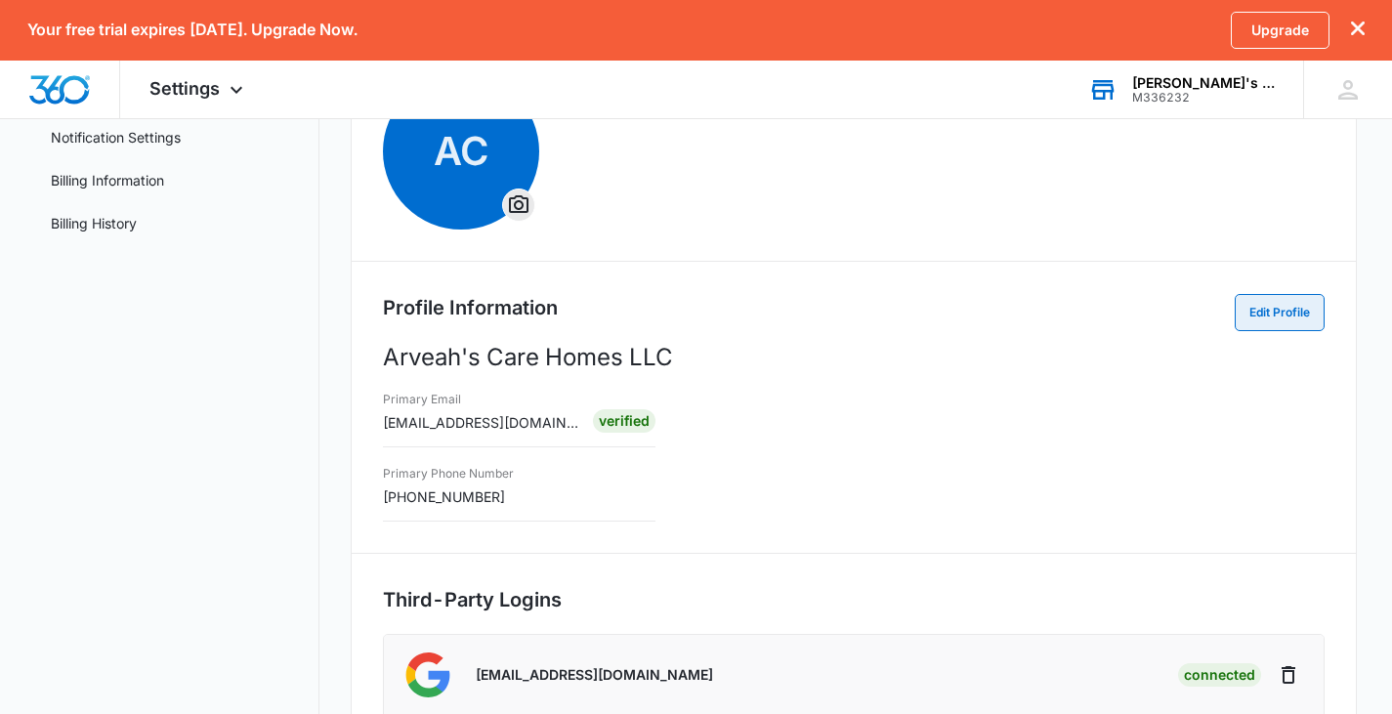
click at [1276, 321] on button "Edit Profile" at bounding box center [1280, 312] width 90 height 37
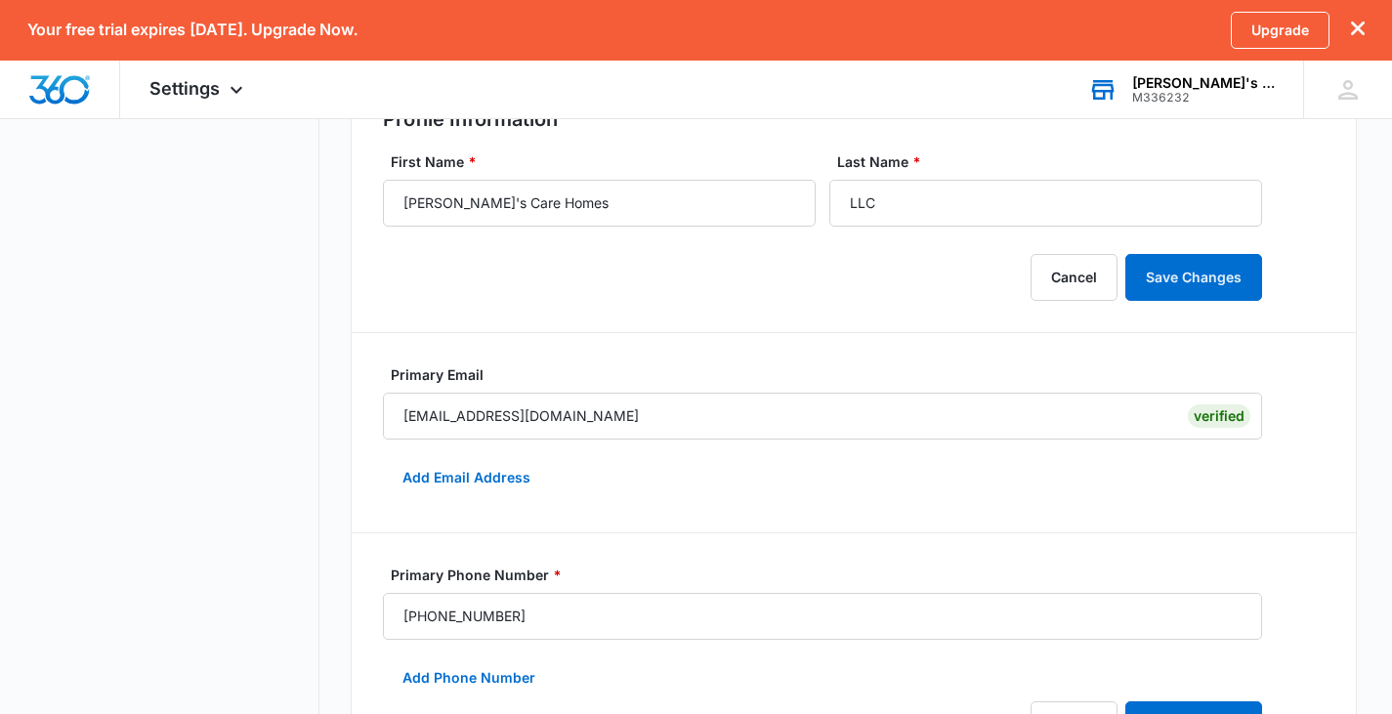
scroll to position [391, 0]
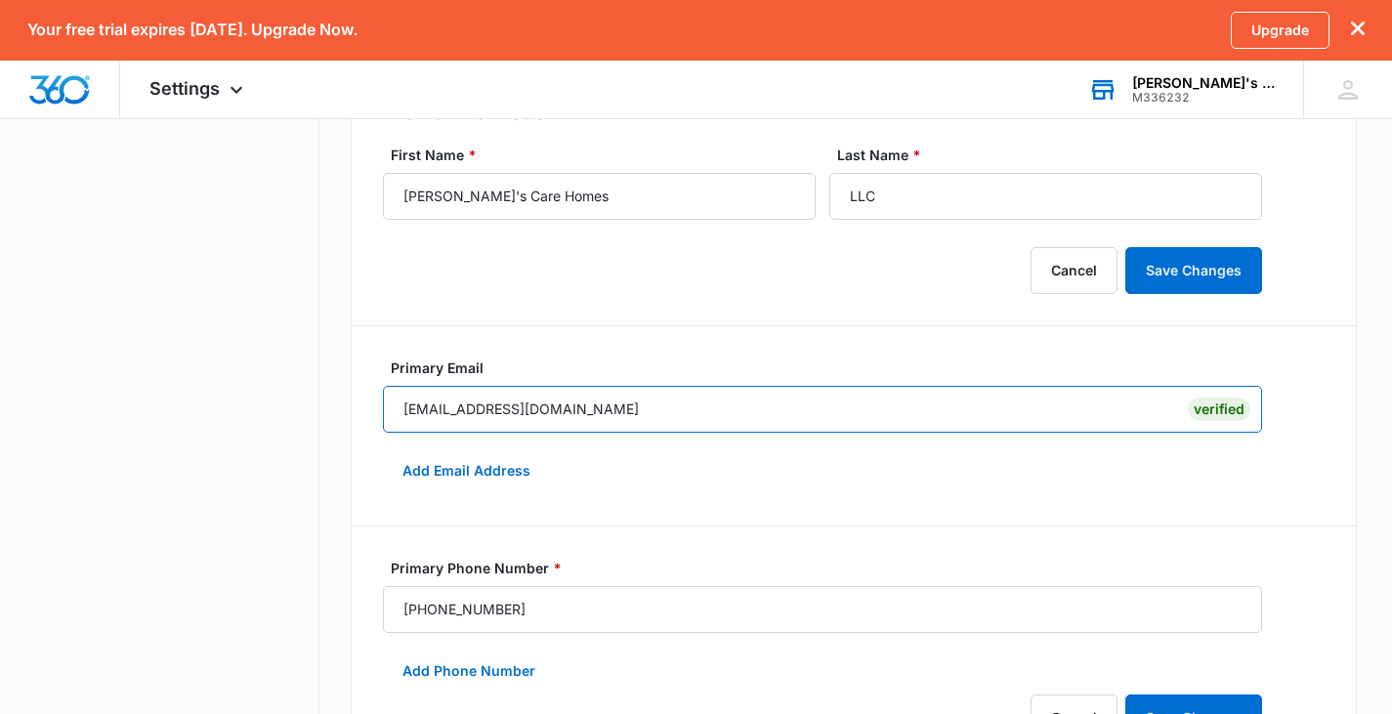
drag, startPoint x: 526, startPoint y: 410, endPoint x: 185, endPoint y: 387, distance: 341.8
click at [185, 387] on div "My Profile Personal Info Accounts Notification Settings Billing Information Bil…" at bounding box center [696, 499] width 1323 height 1420
click at [458, 387] on input "arveahscarehomes@gmail.com" at bounding box center [822, 409] width 879 height 47
click at [523, 411] on input "arveahscarehomes@gmail.com" at bounding box center [822, 409] width 879 height 47
click at [544, 411] on input "arveahscarehomes@gmail.com" at bounding box center [822, 409] width 879 height 47
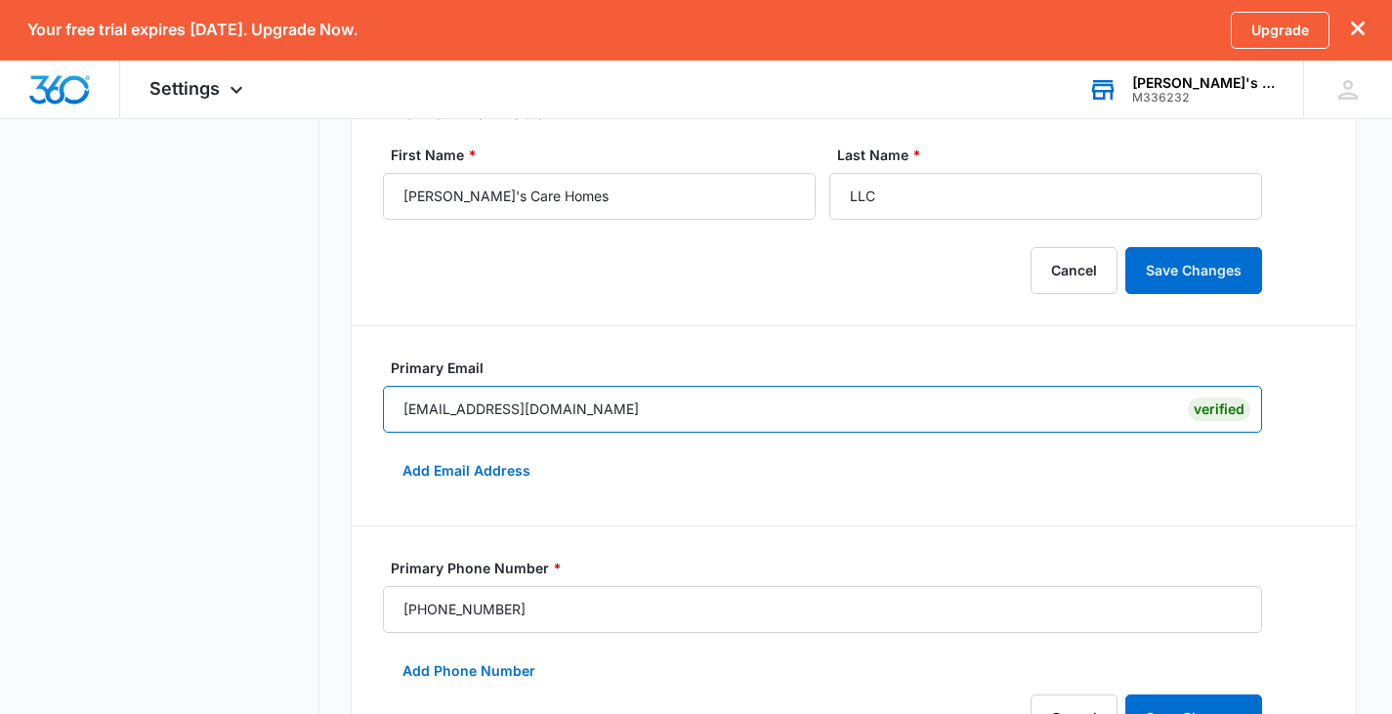
click at [609, 410] on input "arveahscarehomes@gmail.com" at bounding box center [822, 409] width 879 height 47
click at [667, 411] on input "arveahscarehomes@gmail.com" at bounding box center [822, 409] width 879 height 47
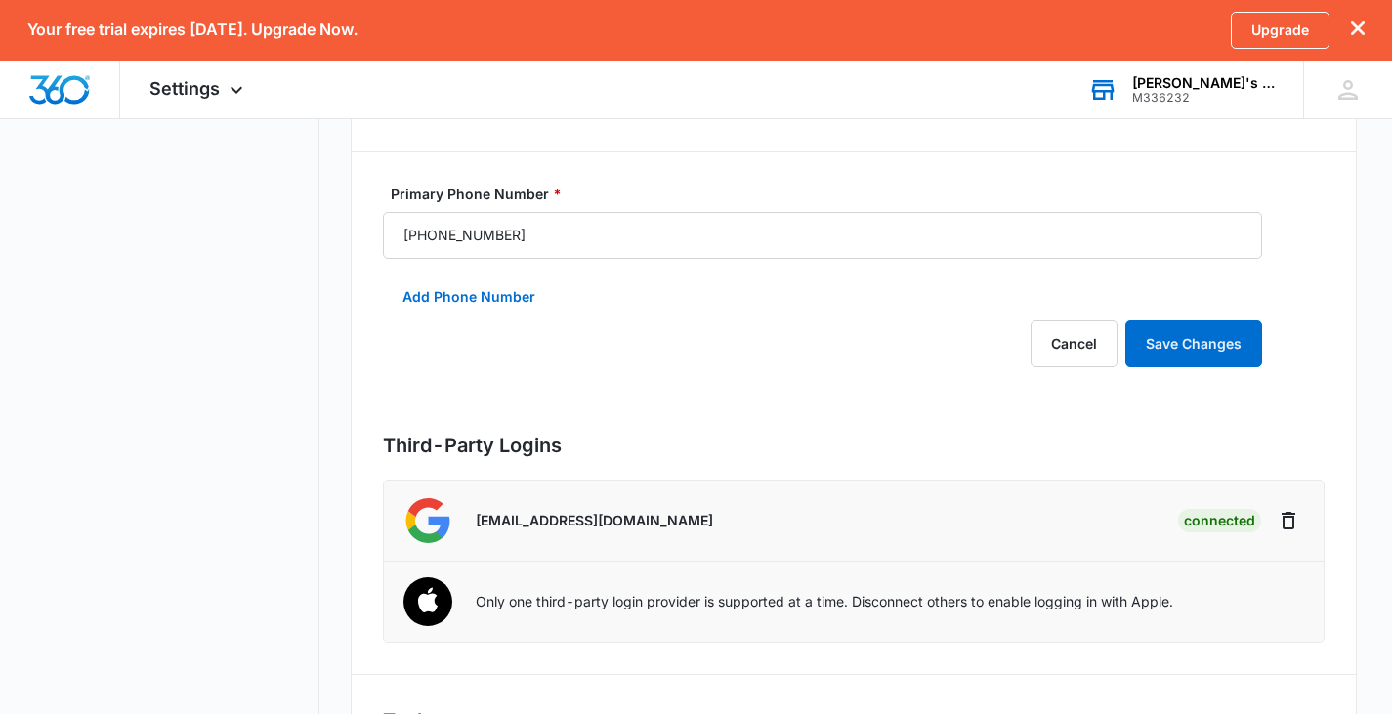
scroll to position [782, 0]
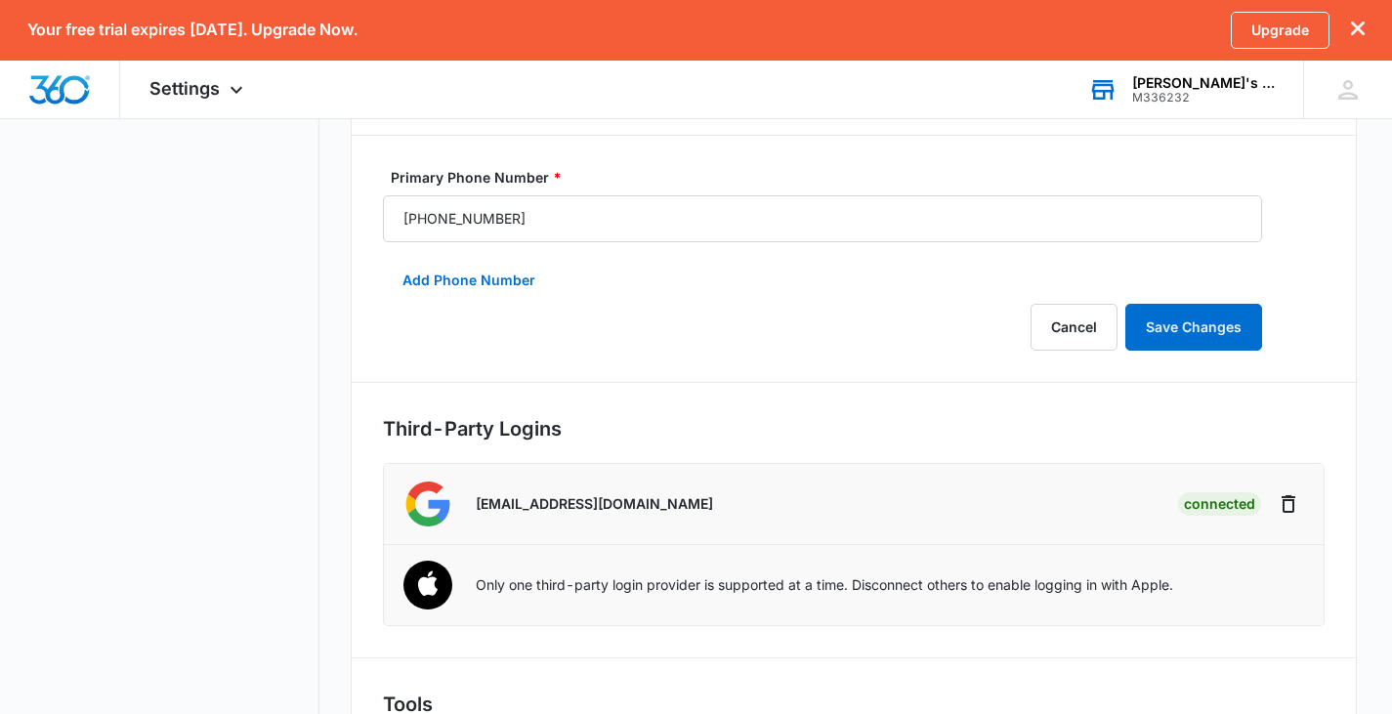
click at [767, 338] on div "Cancel Save Changes" at bounding box center [842, 327] width 918 height 47
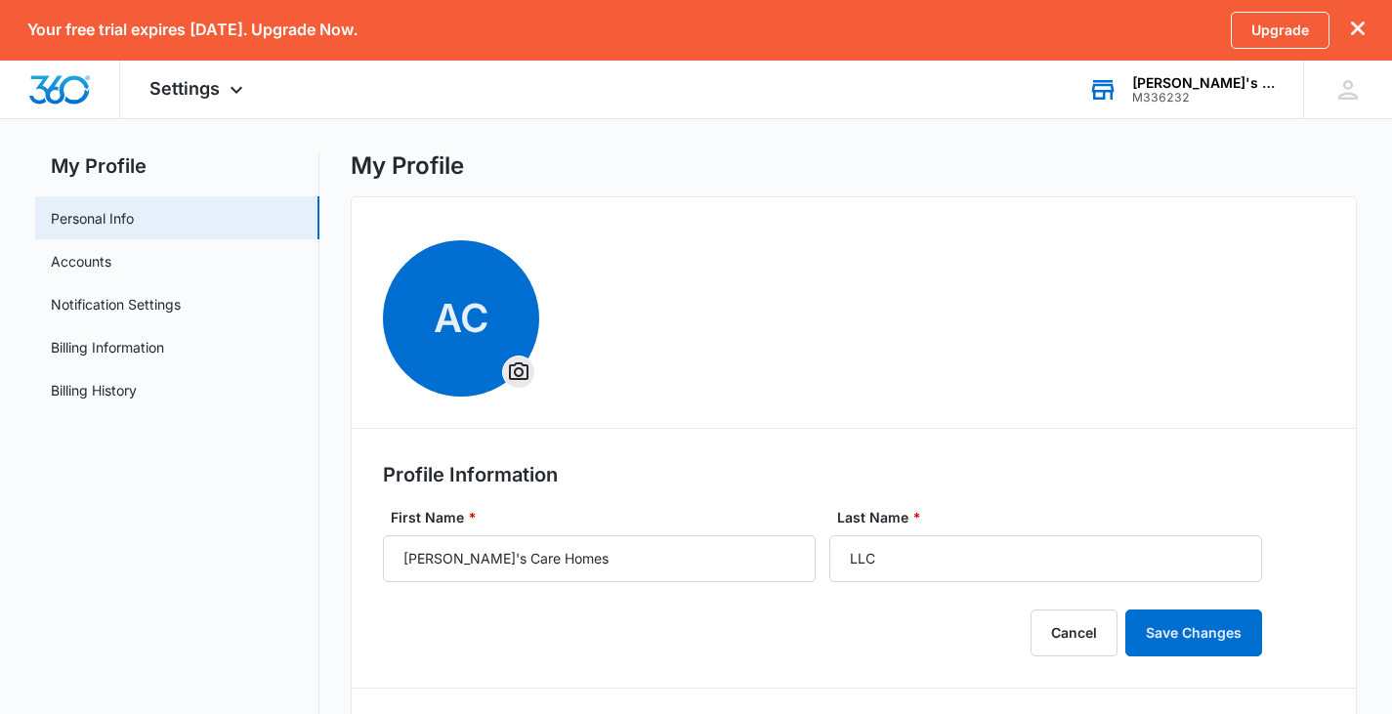
scroll to position [28, 0]
click at [111, 265] on link "Accounts" at bounding box center [81, 261] width 61 height 21
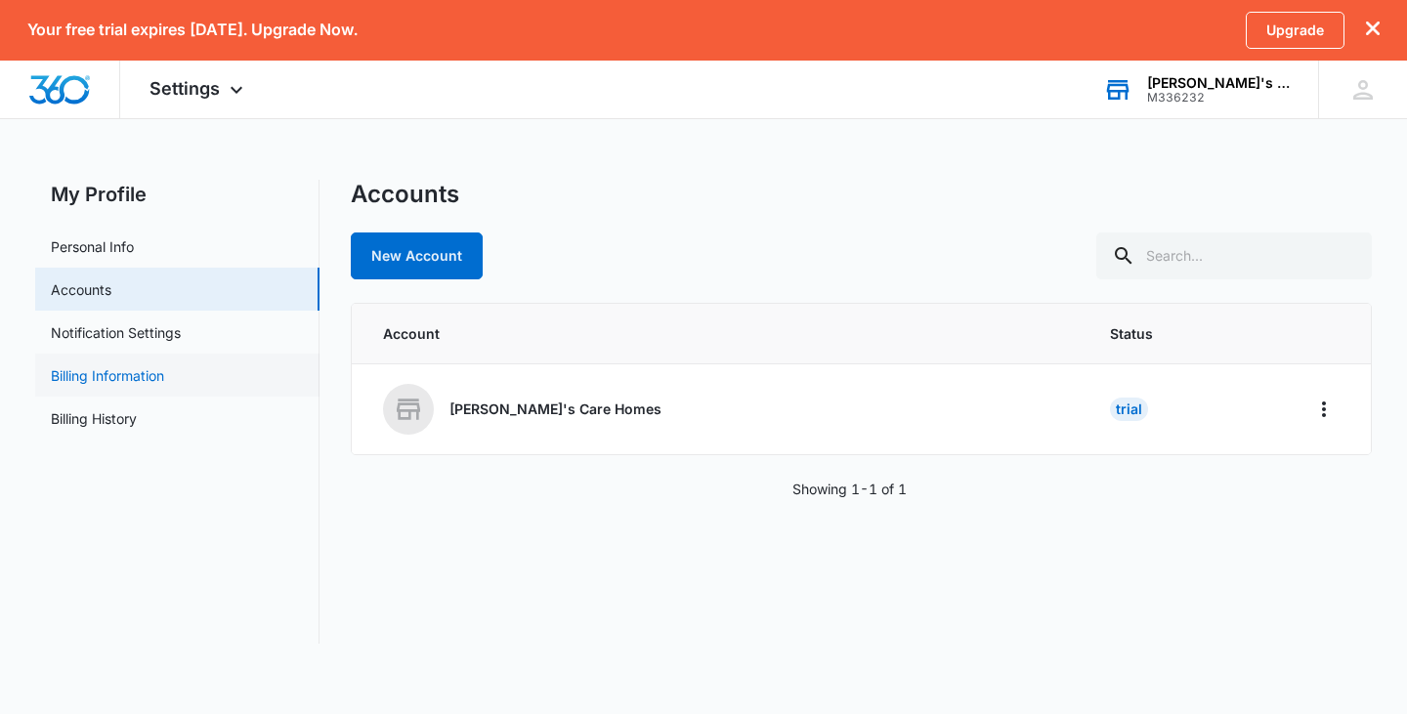
click at [164, 380] on link "Billing Information" at bounding box center [107, 375] width 113 height 21
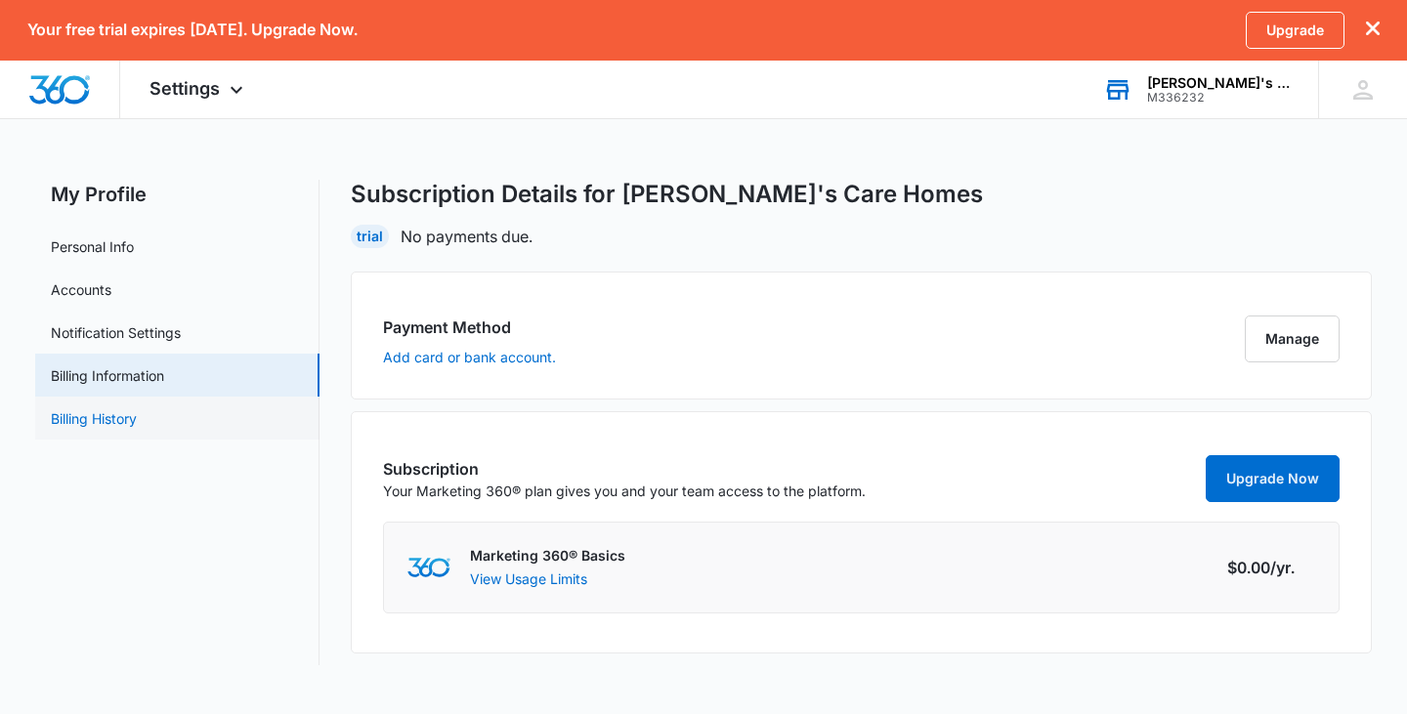
click at [123, 423] on link "Billing History" at bounding box center [94, 418] width 86 height 21
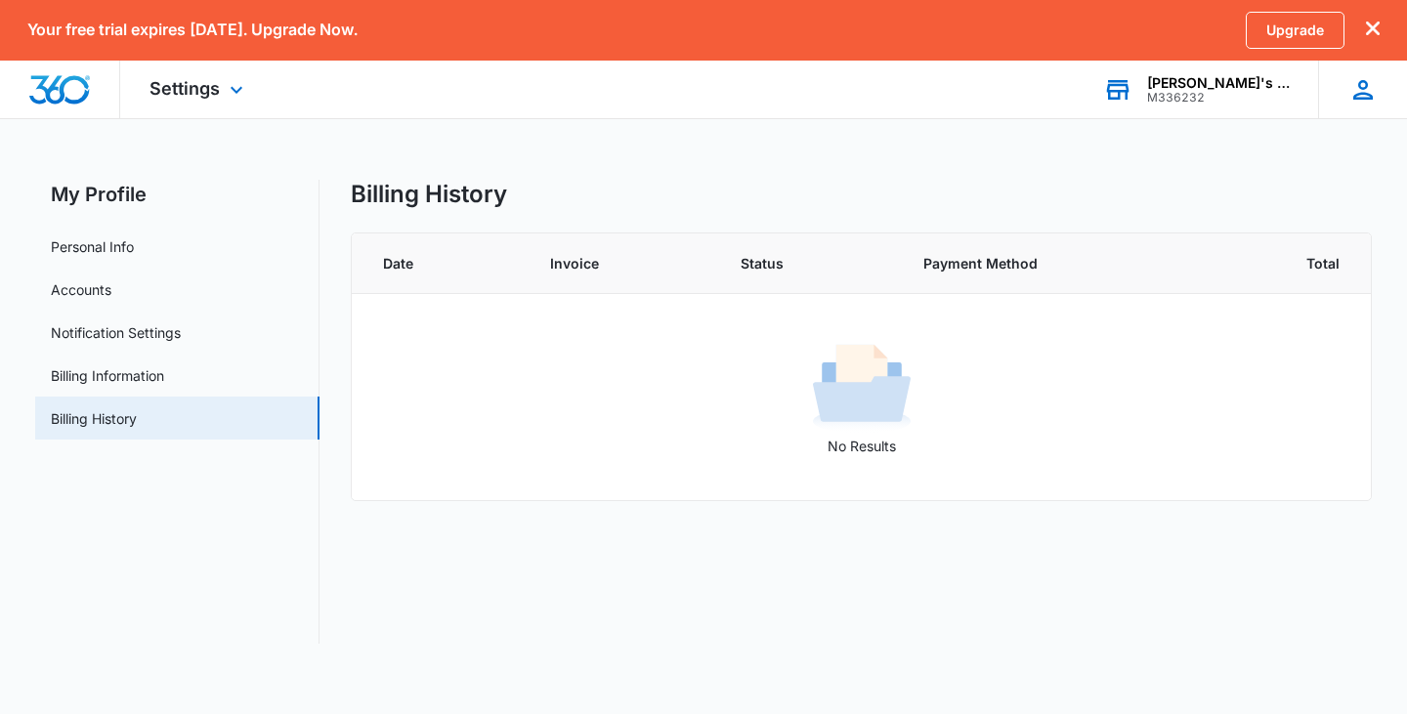
click at [1372, 90] on icon at bounding box center [1362, 89] width 29 height 29
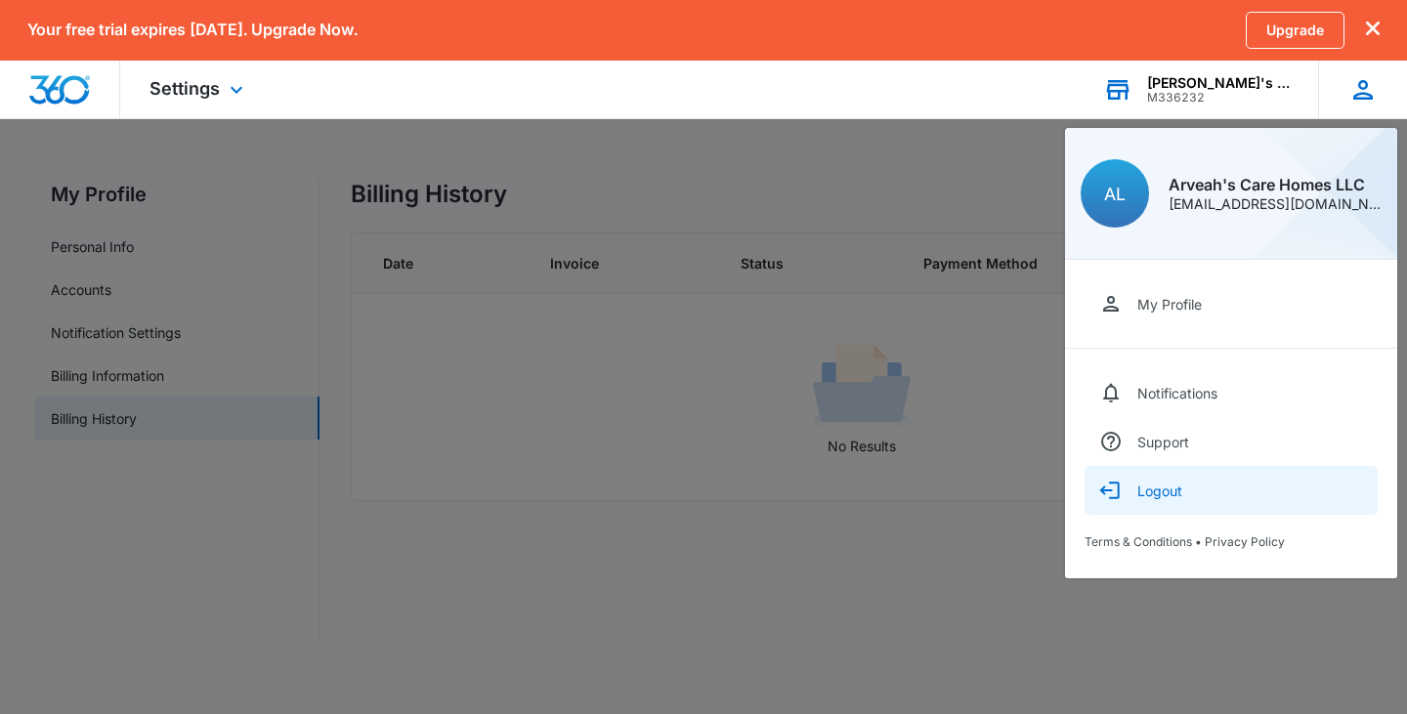
click at [1152, 491] on div "Logout" at bounding box center [1159, 491] width 45 height 17
